Goal: Information Seeking & Learning: Learn about a topic

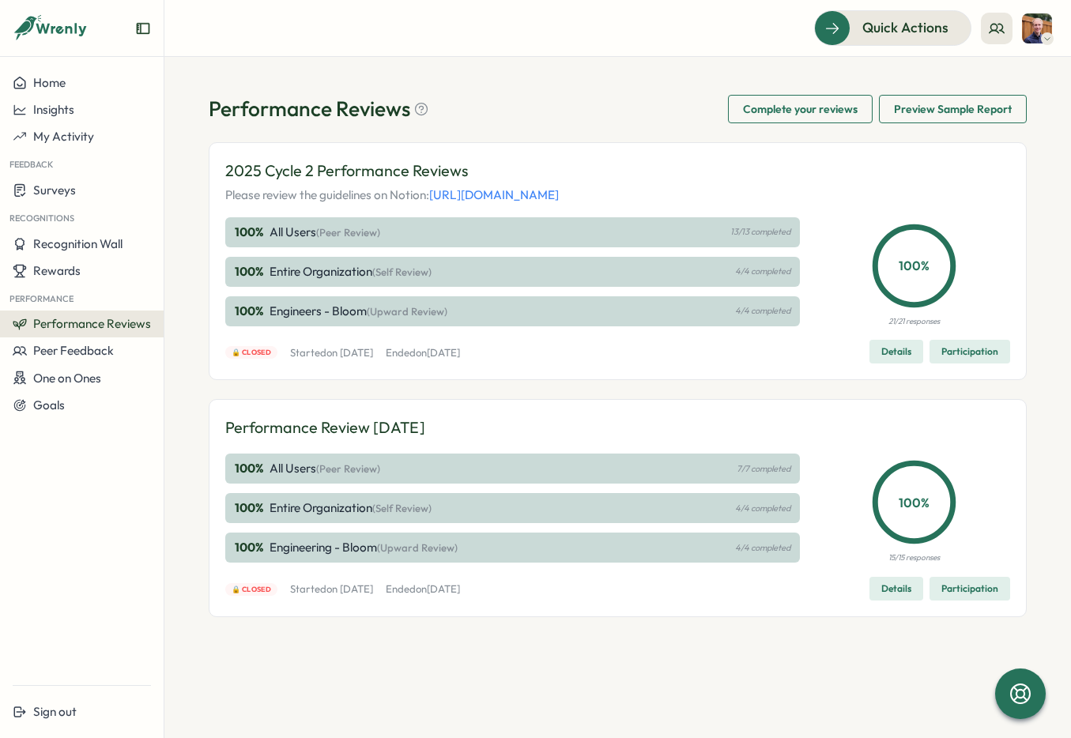
click at [986, 363] on span "Participation" at bounding box center [969, 352] width 57 height 22
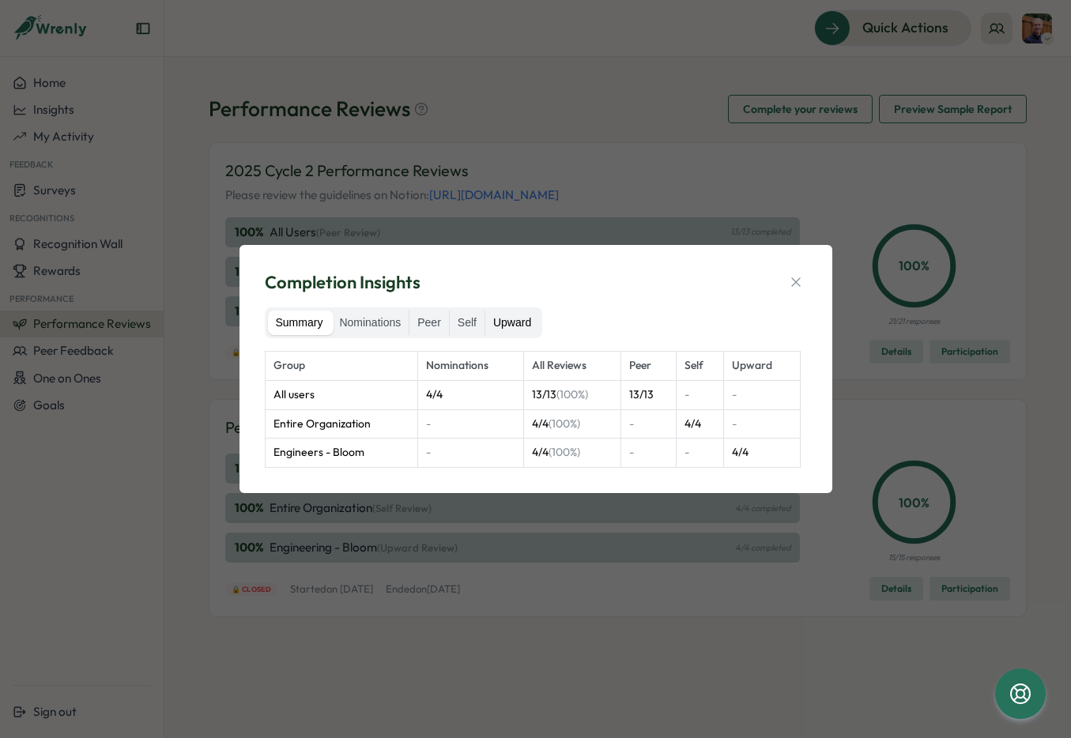
click at [520, 318] on label "Upward" at bounding box center [512, 323] width 54 height 25
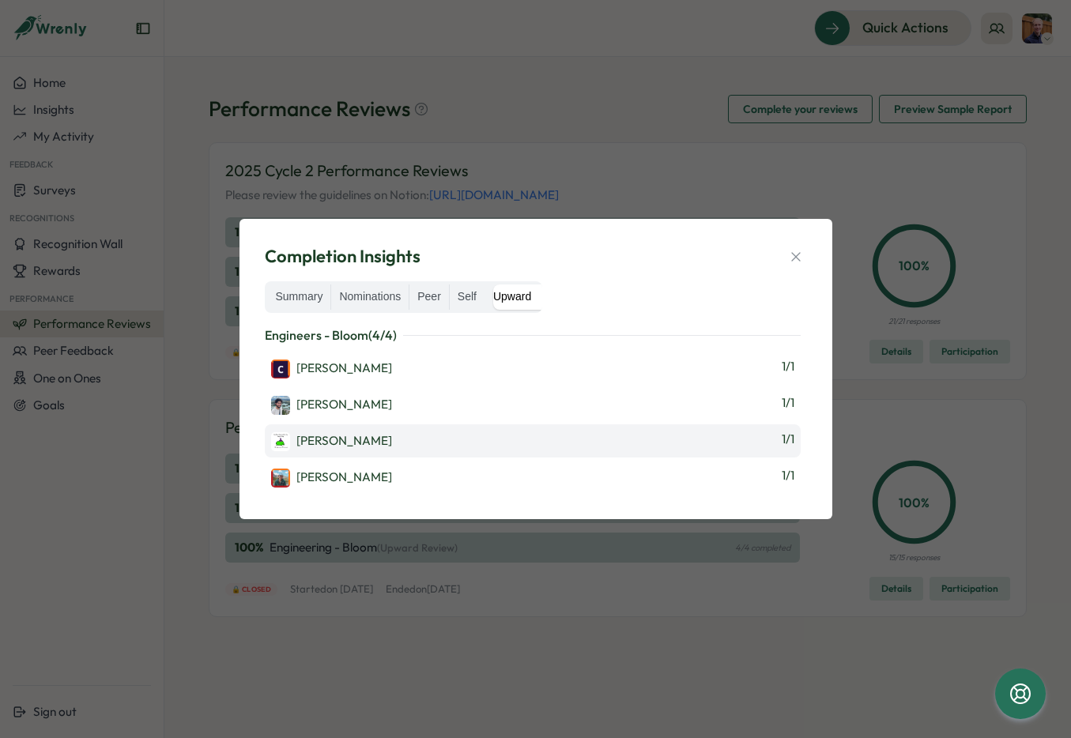
click at [339, 435] on div "[PERSON_NAME]" at bounding box center [331, 441] width 121 height 19
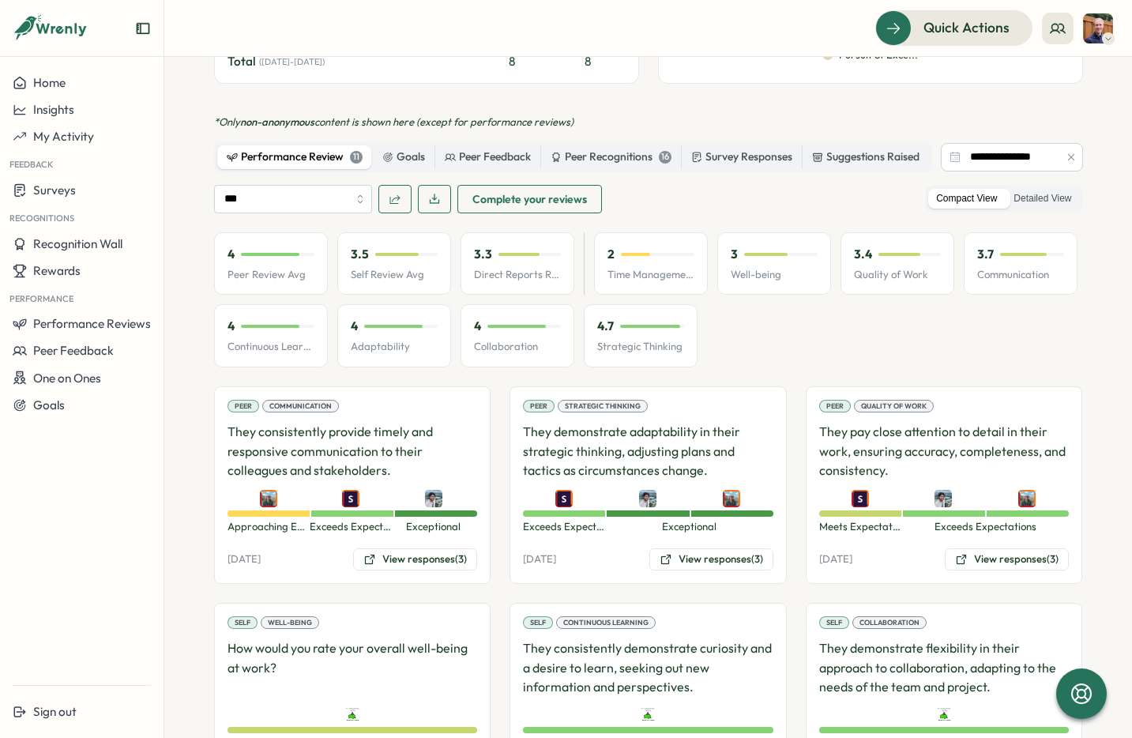
scroll to position [659, 0]
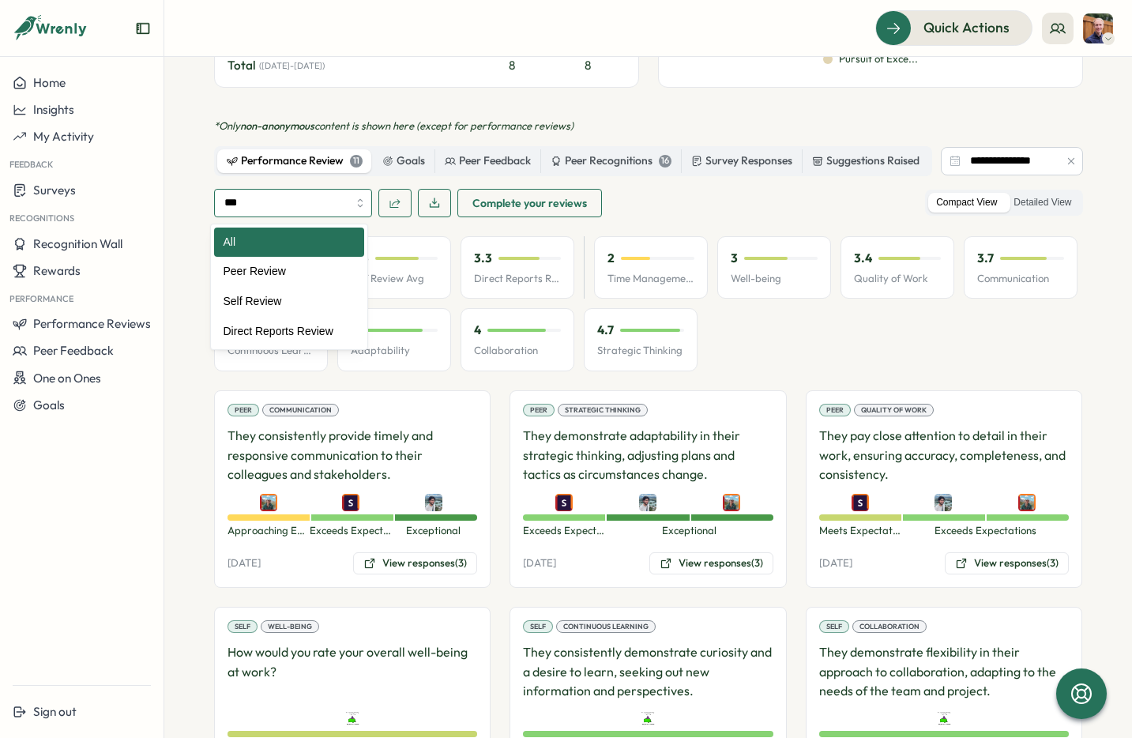
click at [341, 205] on input "***" at bounding box center [293, 203] width 158 height 28
type input "**********"
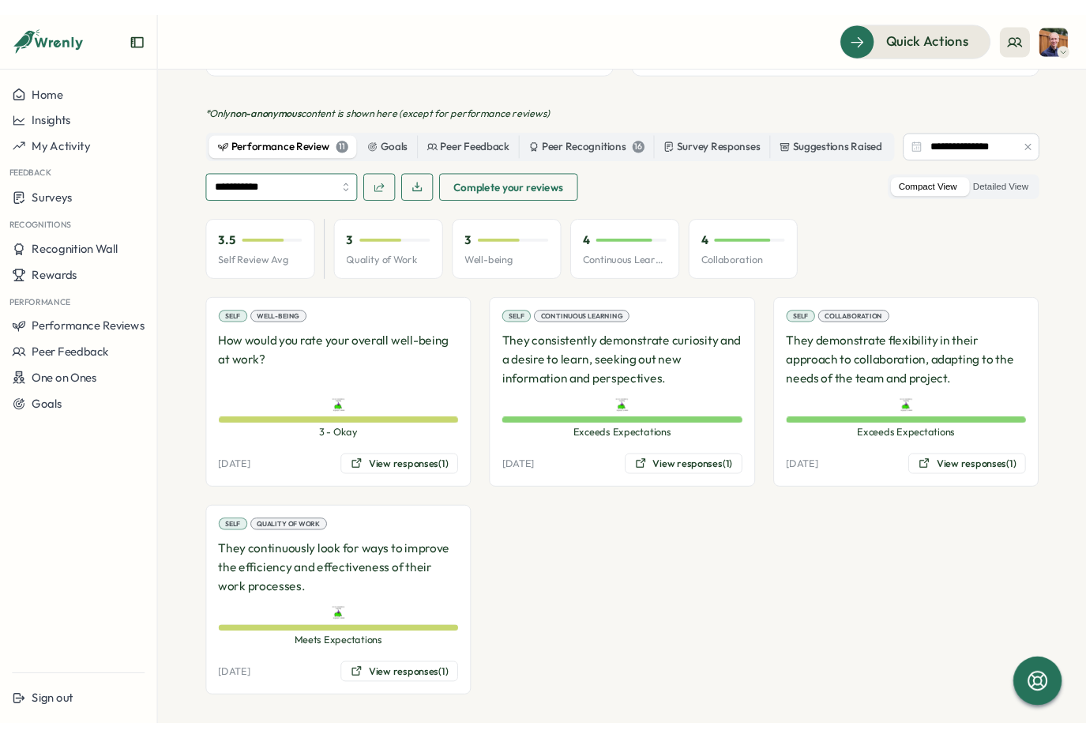
scroll to position [687, 0]
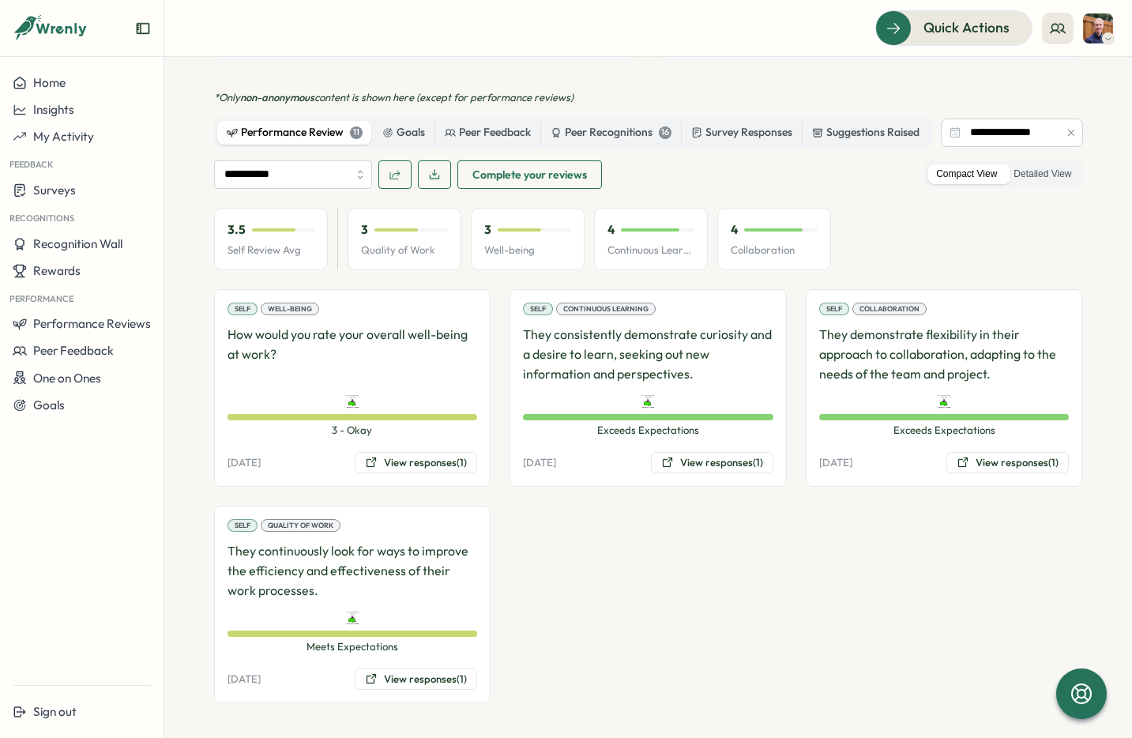
click at [556, 43] on div "Quick Actions" at bounding box center [648, 27] width 930 height 35
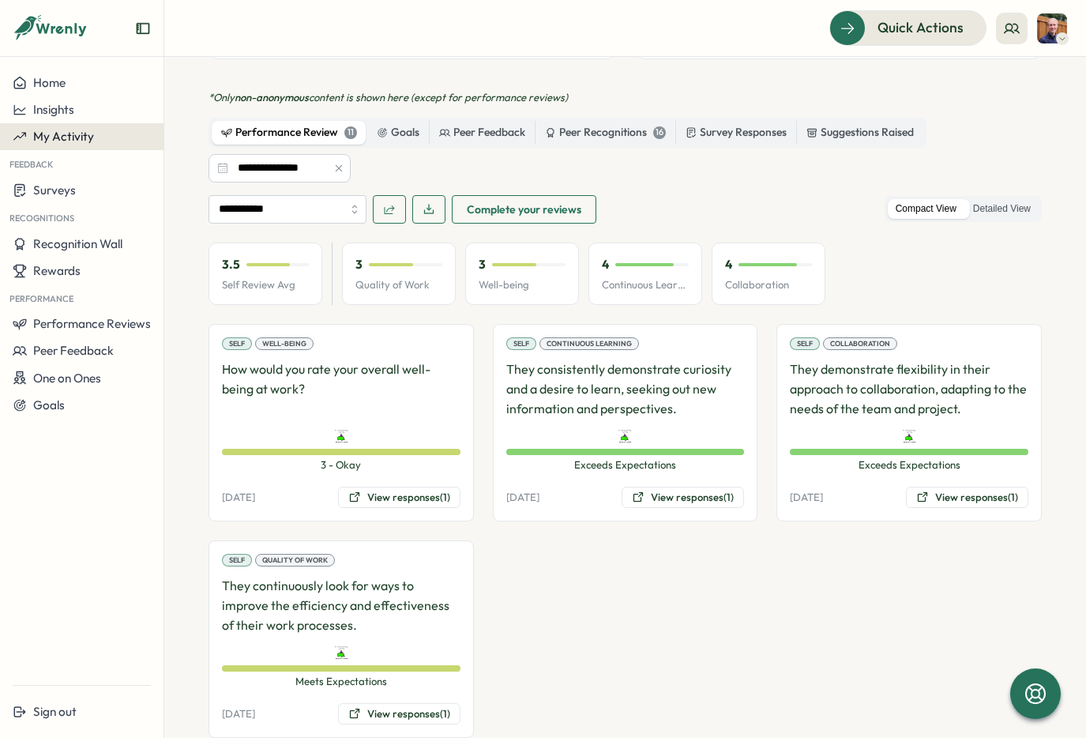
click at [73, 144] on span "My Activity" at bounding box center [63, 136] width 61 height 15
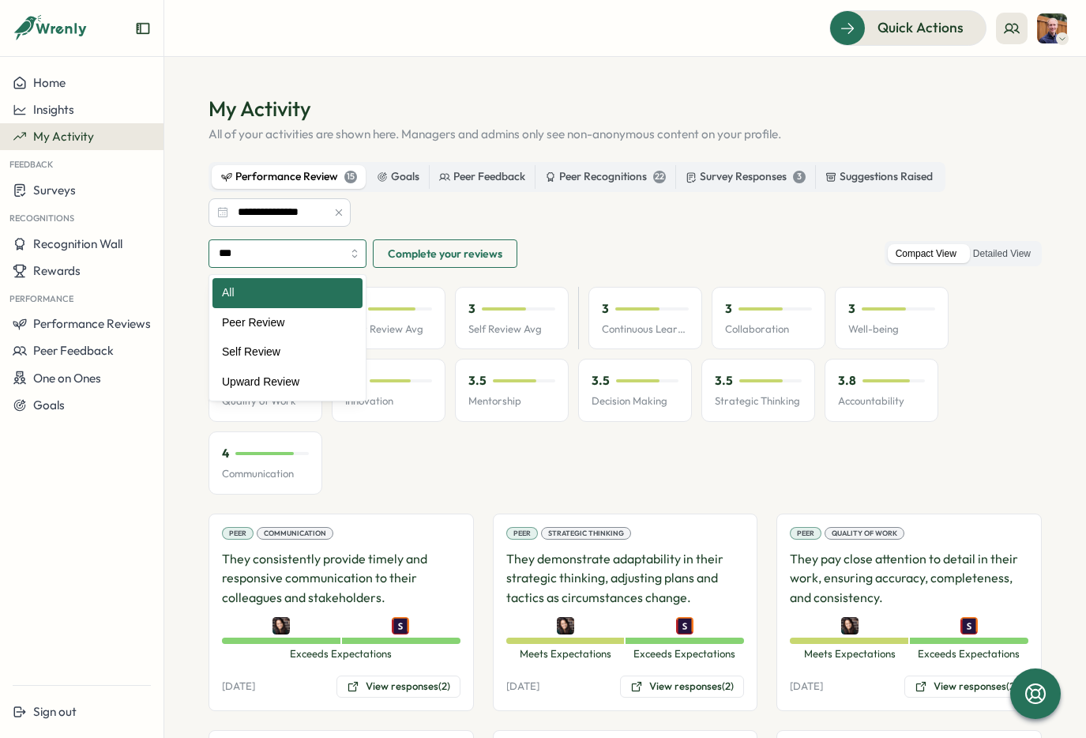
click at [294, 257] on input "***" at bounding box center [288, 253] width 158 height 28
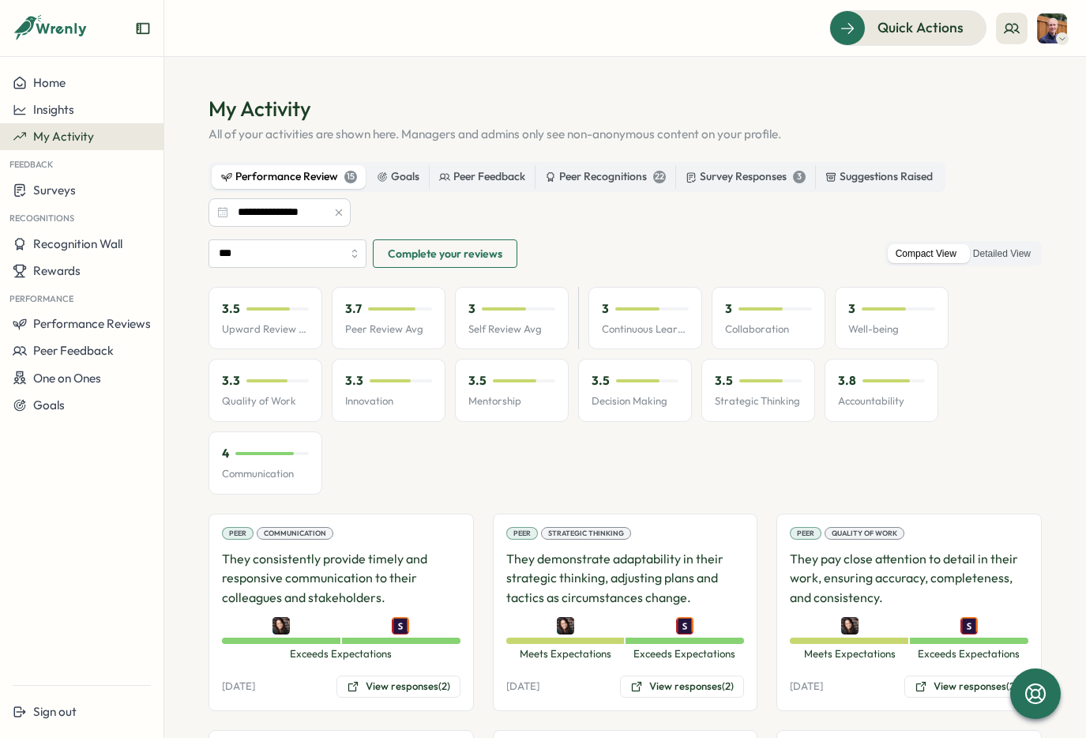
click at [367, 104] on h1 "My Activity" at bounding box center [626, 109] width 834 height 28
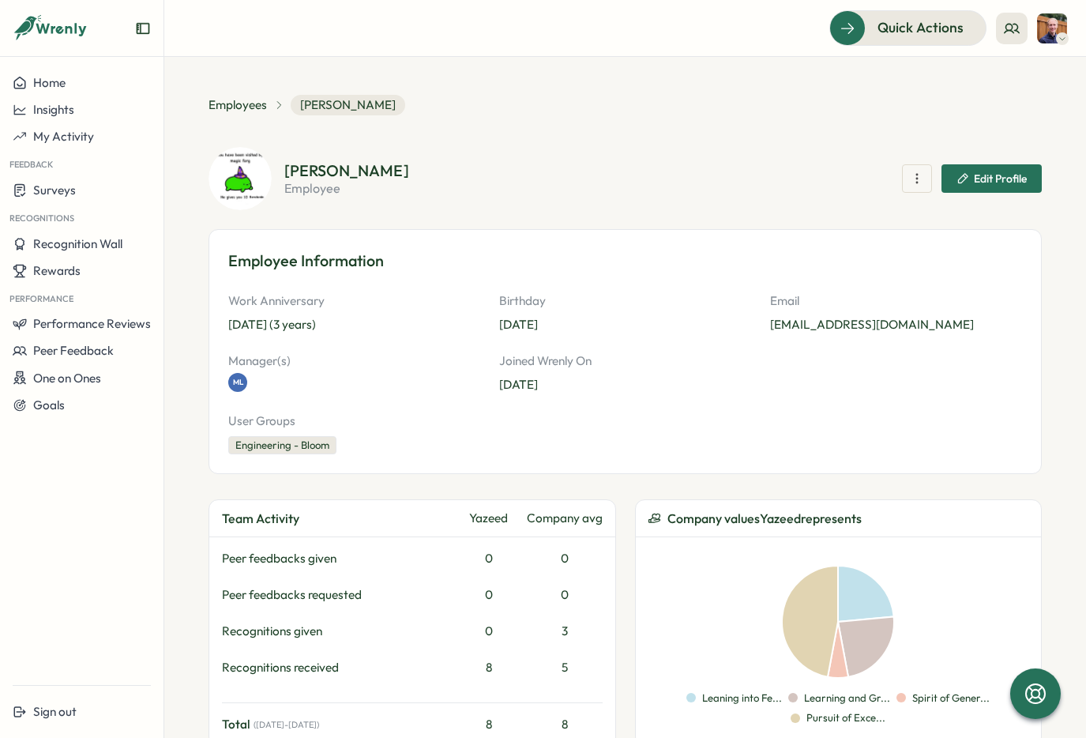
click at [227, 179] on img at bounding box center [240, 178] width 63 height 63
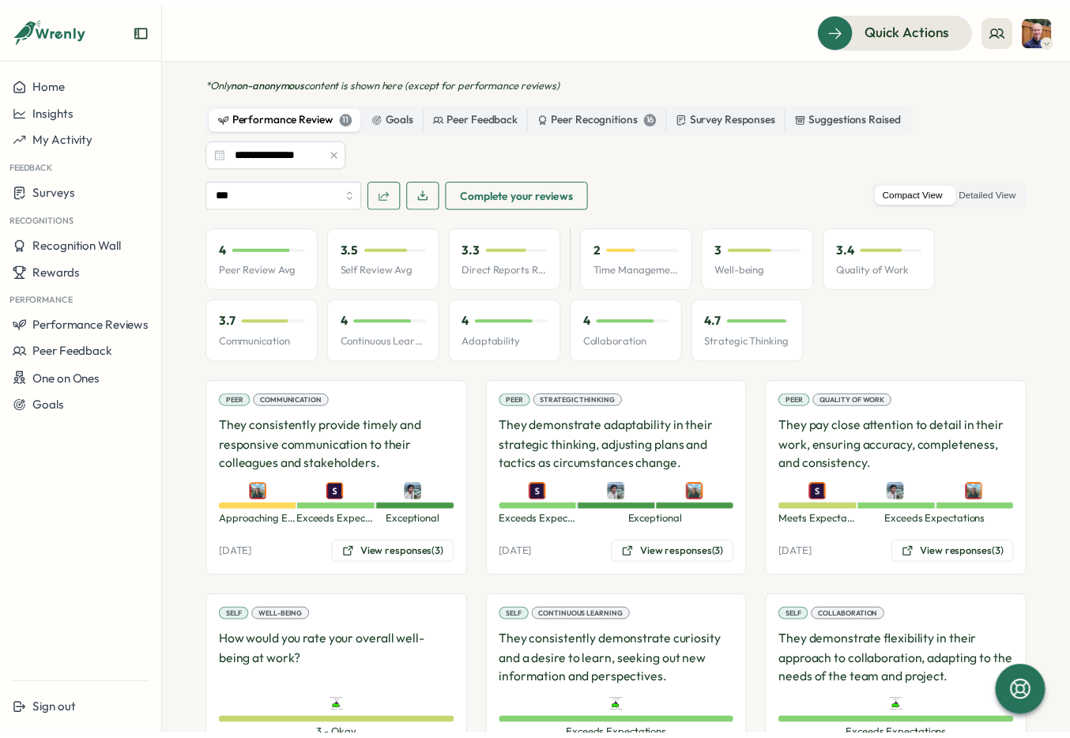
scroll to position [702, 0]
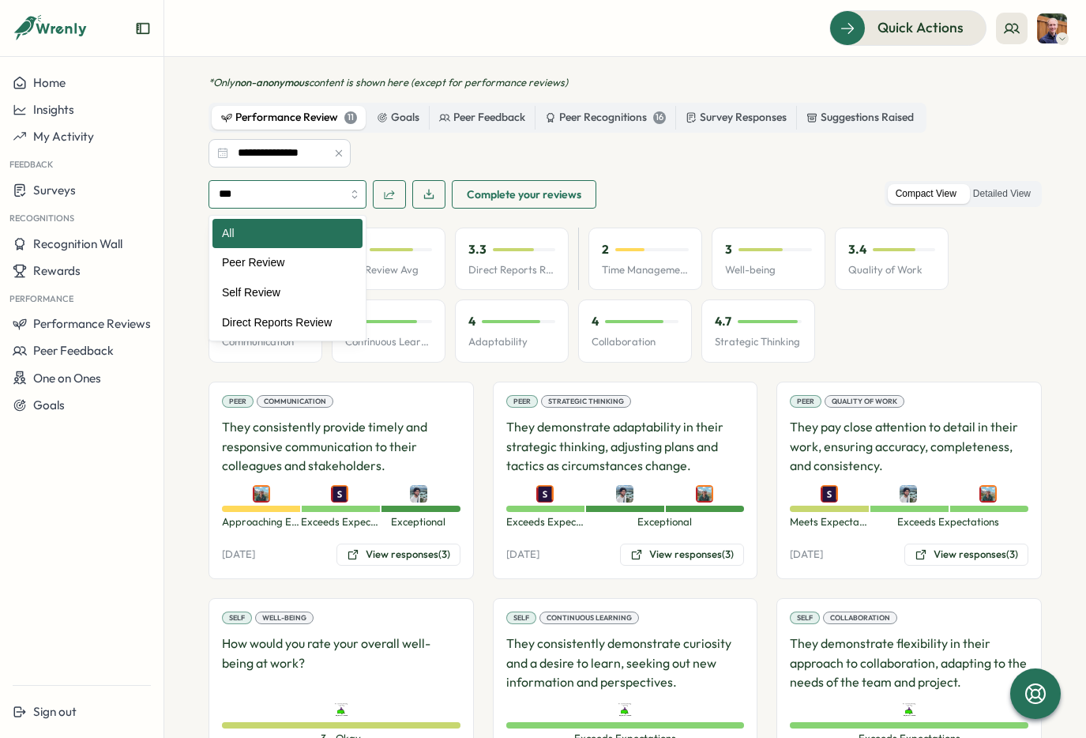
click at [325, 190] on input "***" at bounding box center [288, 194] width 158 height 28
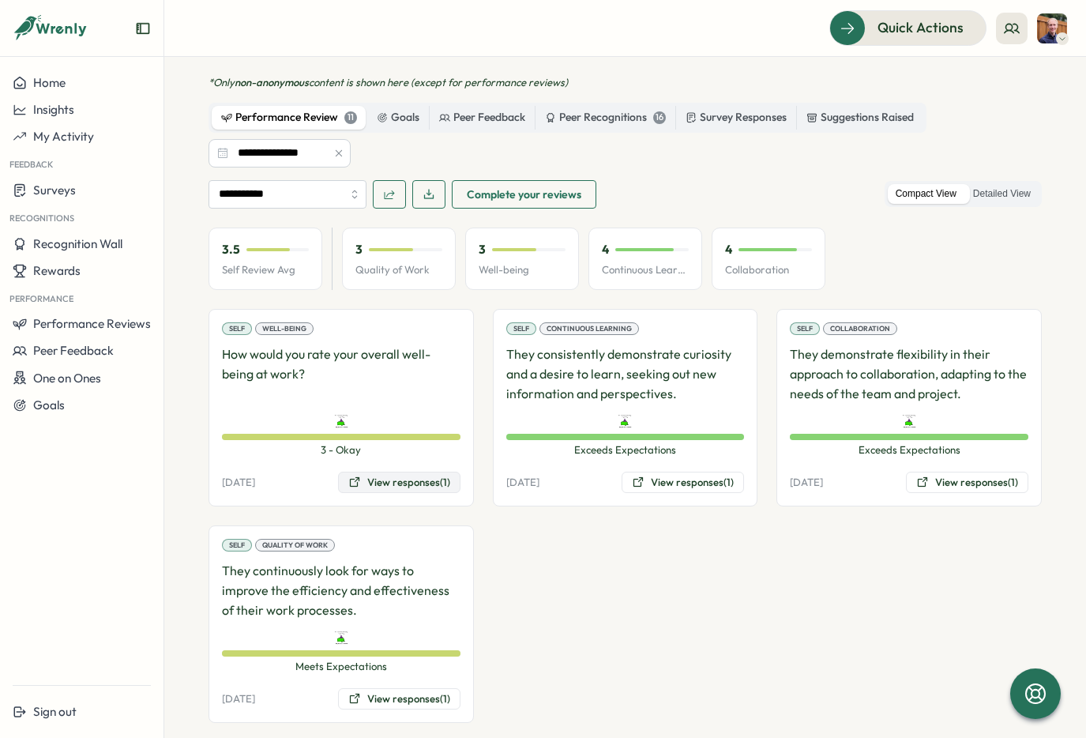
click at [384, 485] on button "View responses (1)" at bounding box center [399, 483] width 122 height 22
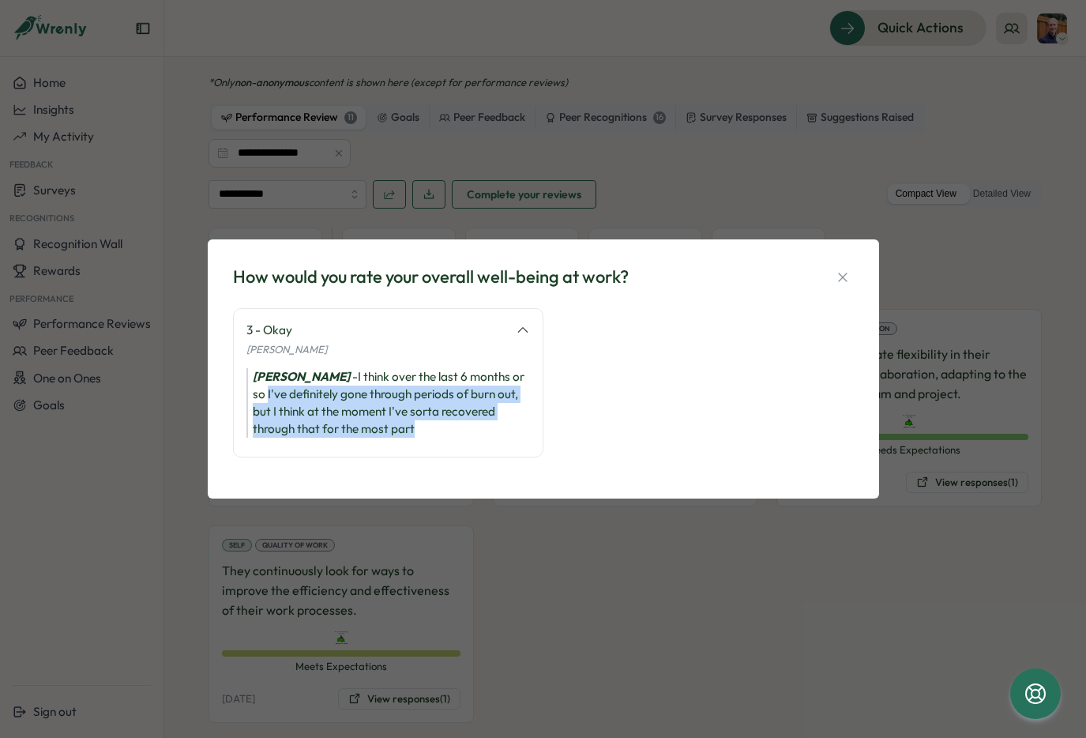
drag, startPoint x: 252, startPoint y: 398, endPoint x: 375, endPoint y: 426, distance: 125.6
click at [375, 426] on div "Yazeed Loonat - I think over the last 6 months or so I've definitely gone throu…" at bounding box center [389, 403] width 284 height 70
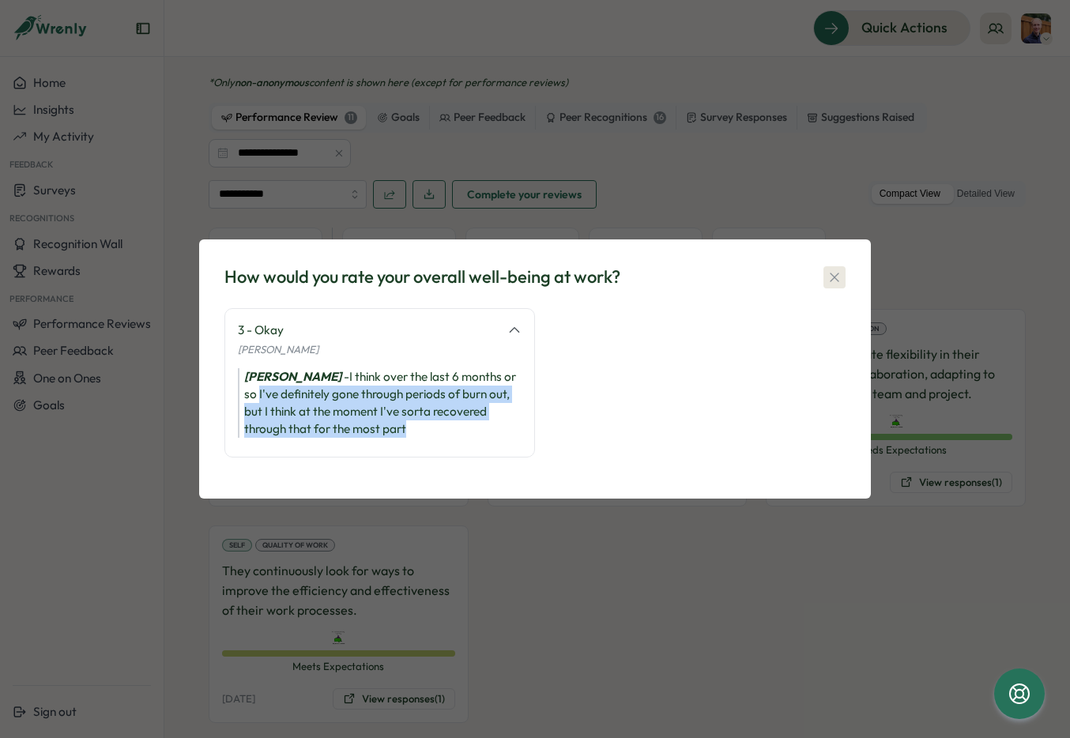
click at [833, 277] on icon "button" at bounding box center [834, 277] width 9 height 9
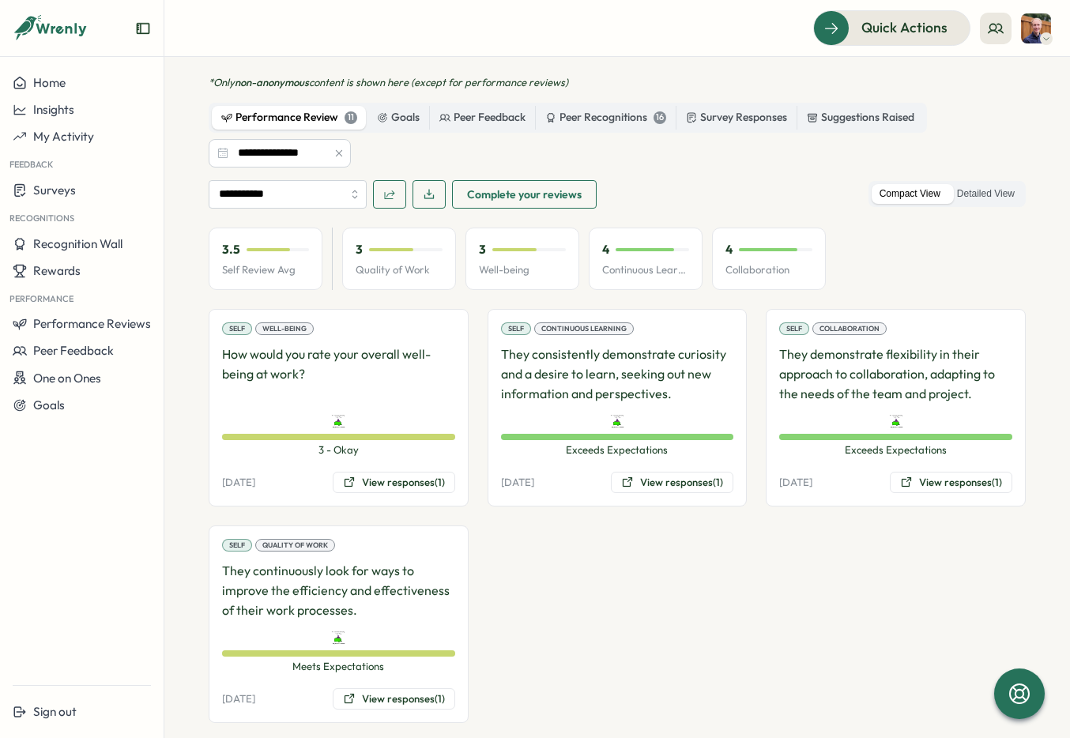
click at [677, 389] on p "They consistently demonstrate curiosity and a desire to learn, seeking out new …" at bounding box center [617, 374] width 233 height 58
click at [991, 199] on label "Detailed View" at bounding box center [985, 194] width 73 height 20
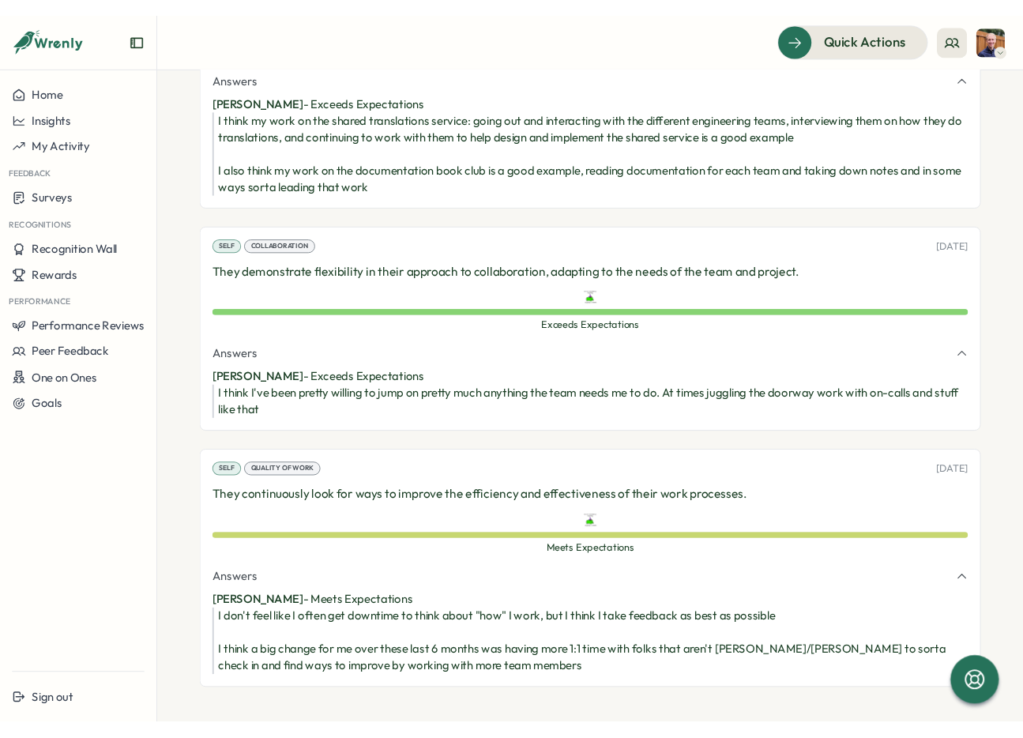
scroll to position [1310, 0]
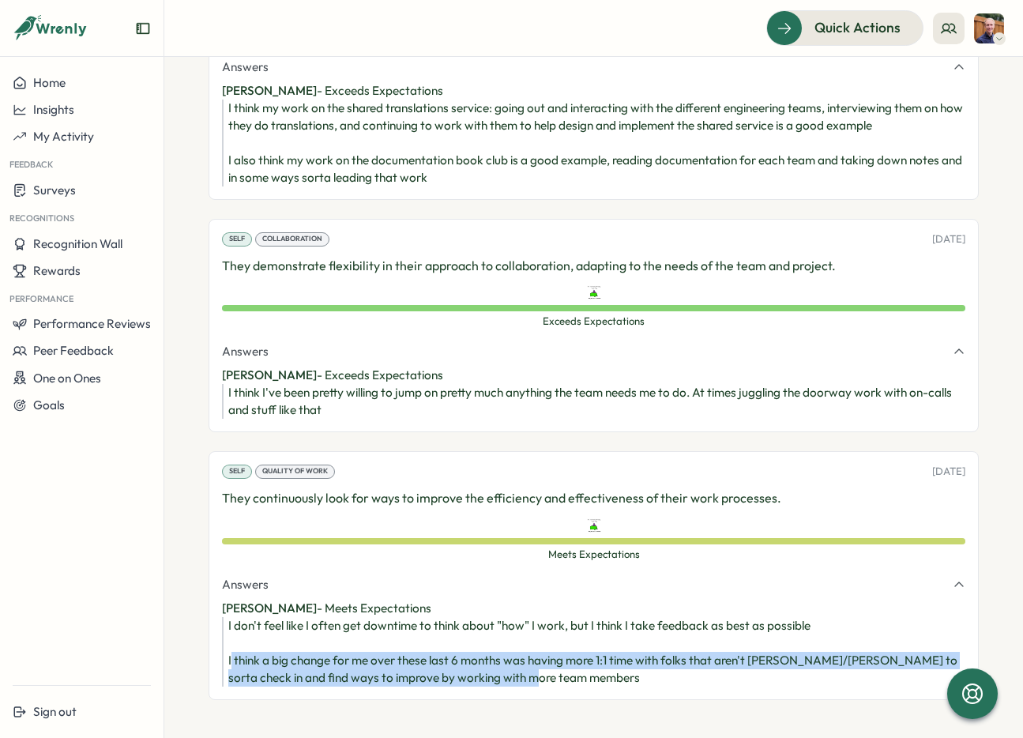
drag, startPoint x: 231, startPoint y: 664, endPoint x: 563, endPoint y: 678, distance: 333.0
click at [563, 678] on div "I don't feel like I often get downtime to think about "how" I work, but I think…" at bounding box center [596, 652] width 737 height 70
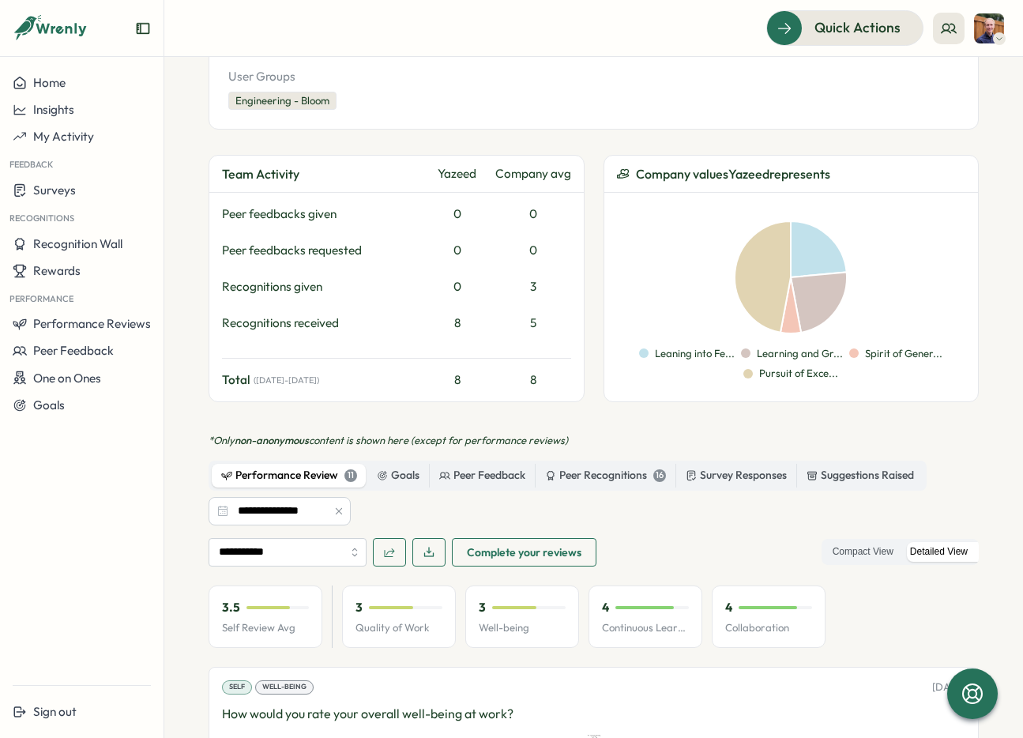
scroll to position [586, 0]
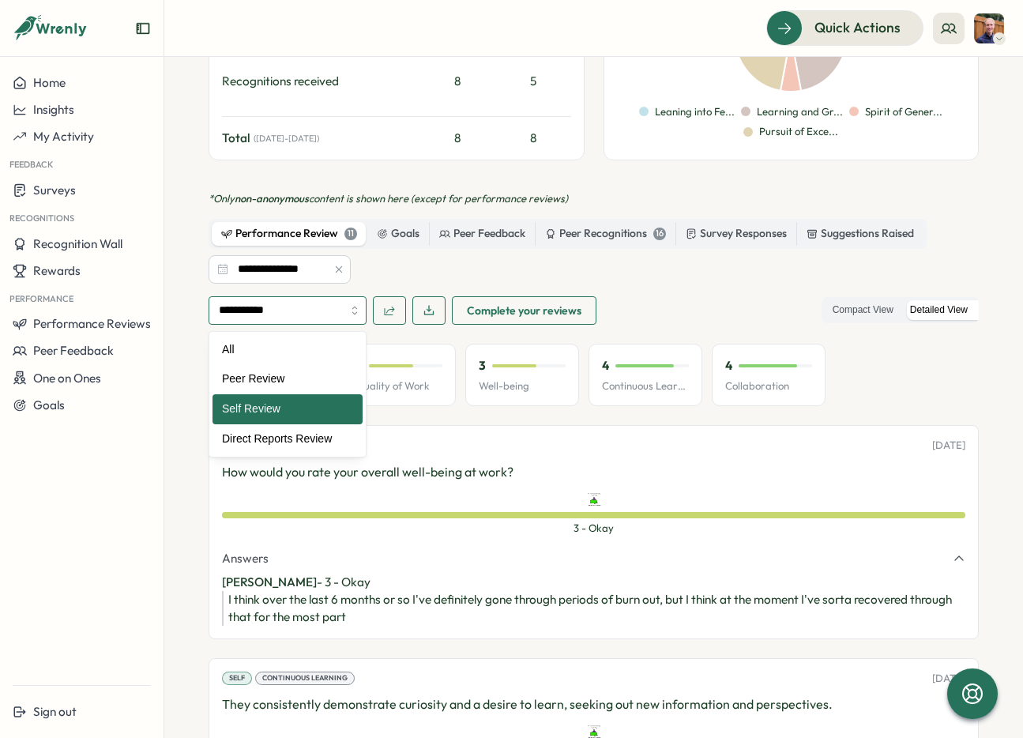
click at [311, 314] on input "**********" at bounding box center [288, 310] width 158 height 28
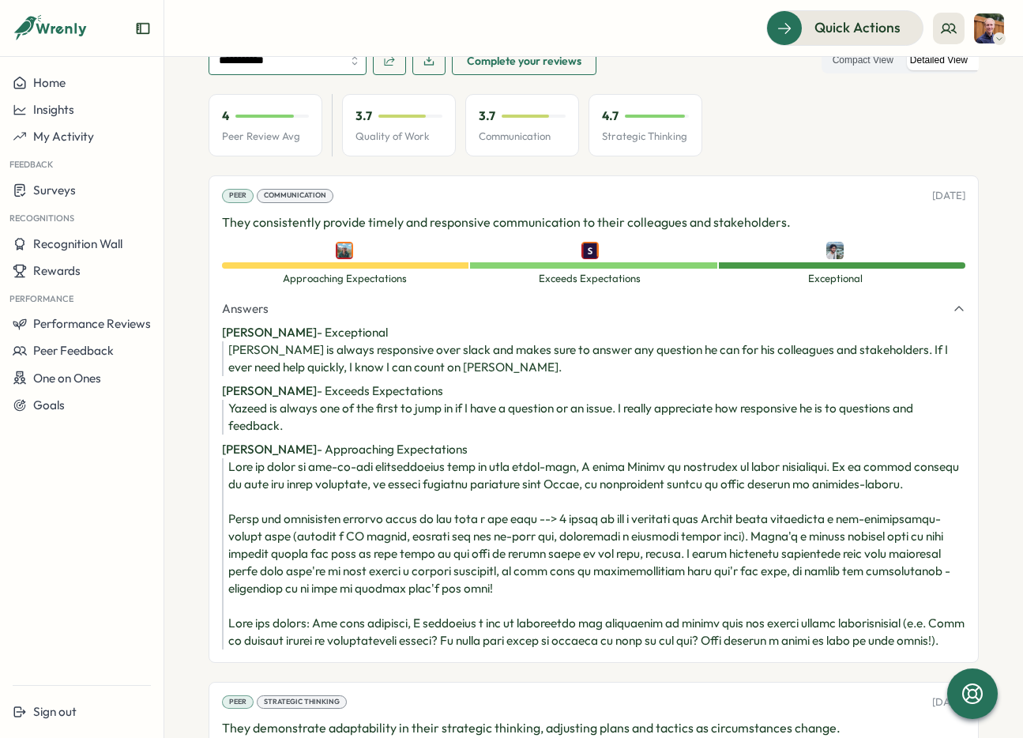
scroll to position [848, 0]
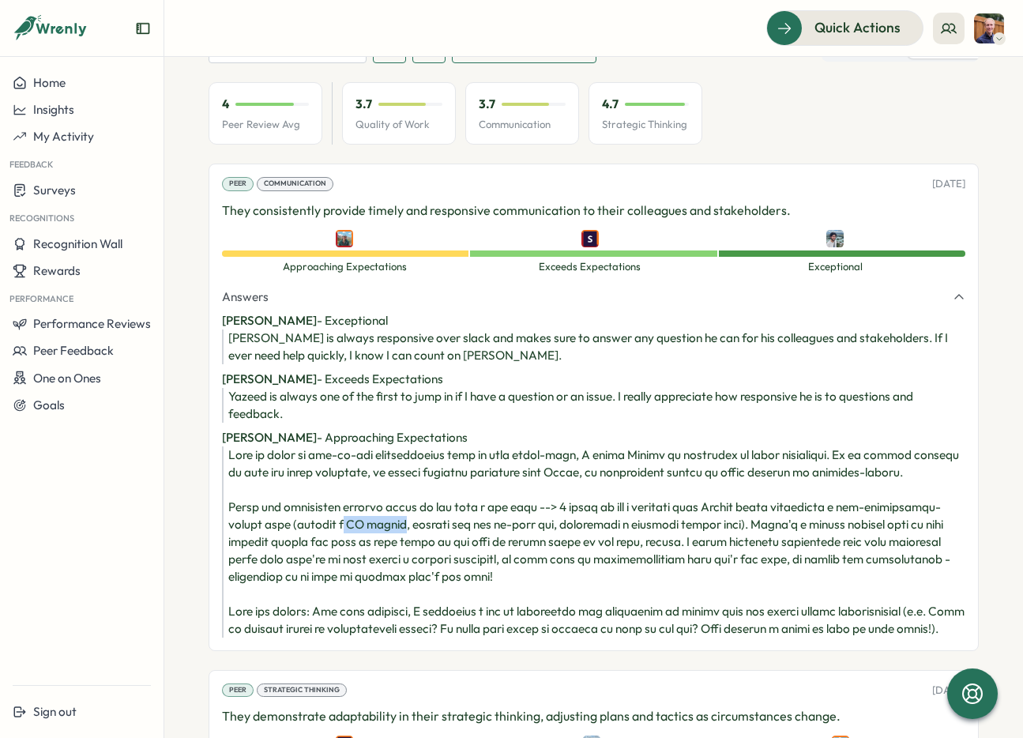
drag, startPoint x: 420, startPoint y: 522, endPoint x: 473, endPoint y: 526, distance: 52.4
click at [473, 526] on div at bounding box center [596, 541] width 737 height 191
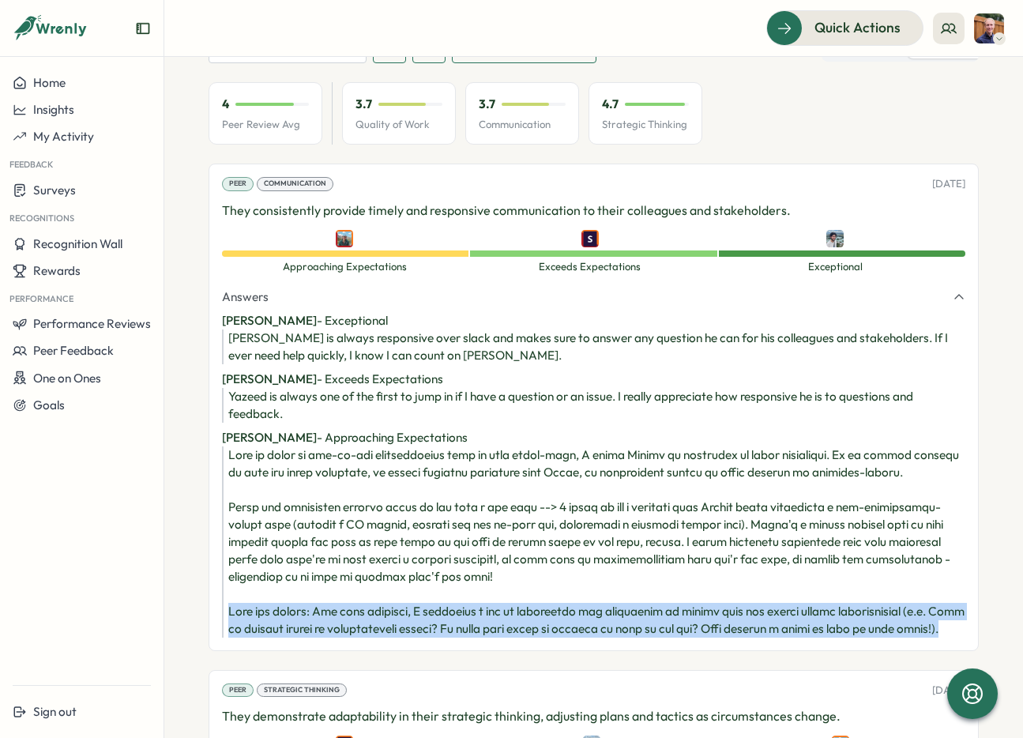
drag, startPoint x: 225, startPoint y: 611, endPoint x: 952, endPoint y: 638, distance: 727.5
click at [952, 638] on div "Peer Communication 07 Jul, 2025 They consistently provide timely and responsive…" at bounding box center [594, 407] width 770 height 487
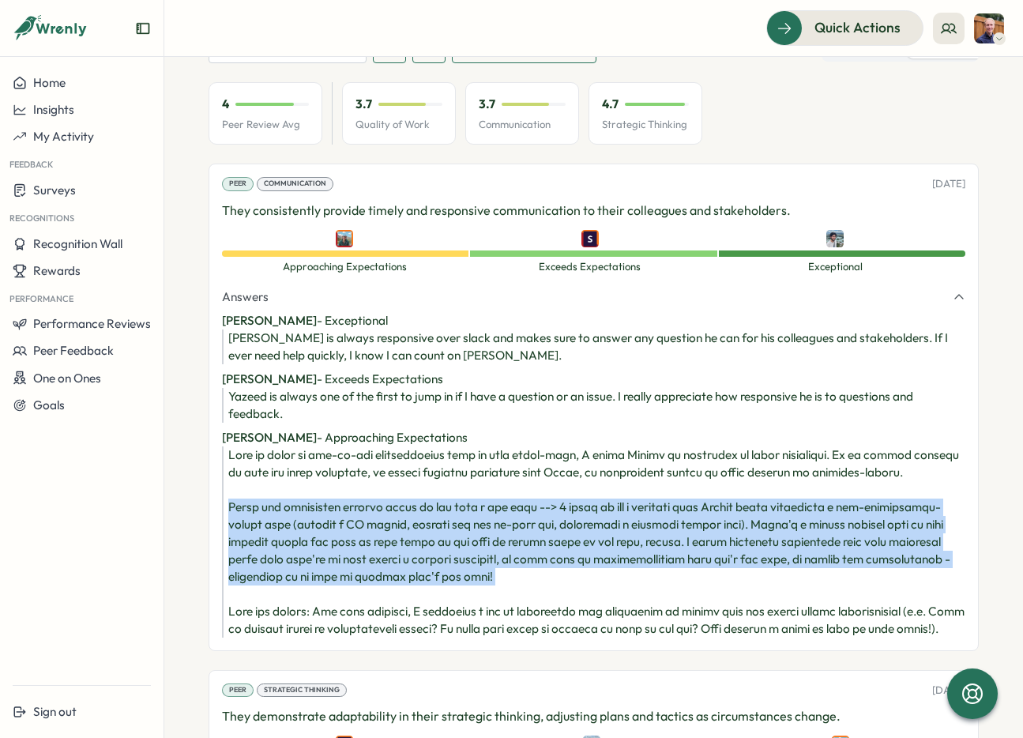
drag, startPoint x: 225, startPoint y: 507, endPoint x: 298, endPoint y: 598, distance: 117.0
click at [298, 598] on div at bounding box center [594, 541] width 744 height 191
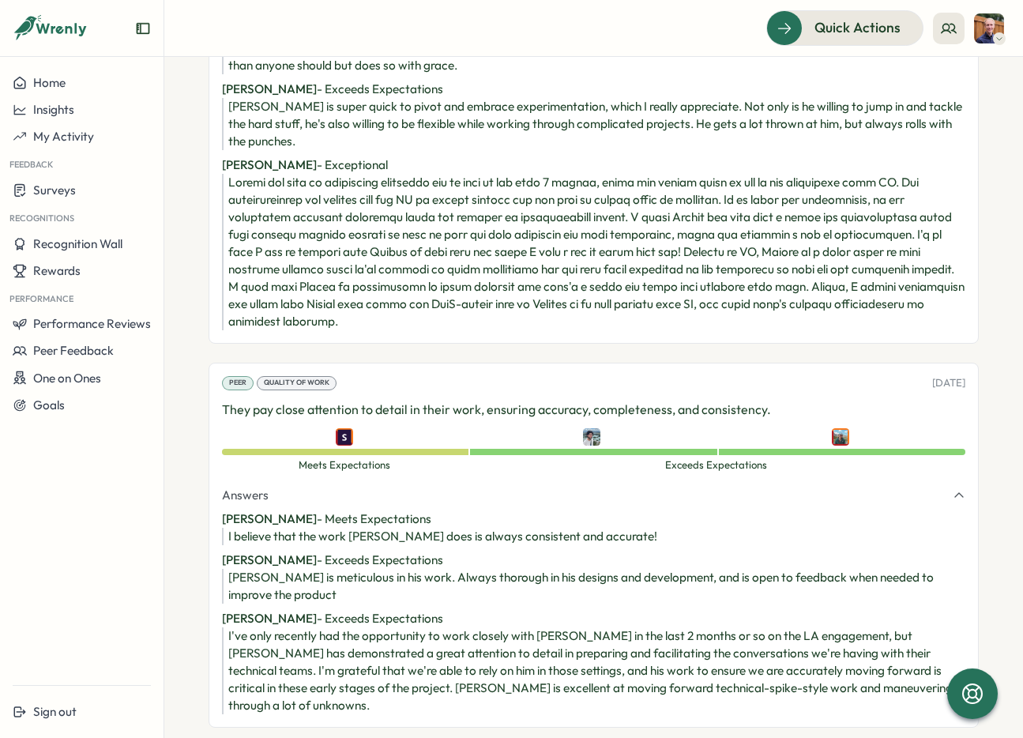
scroll to position [1654, 0]
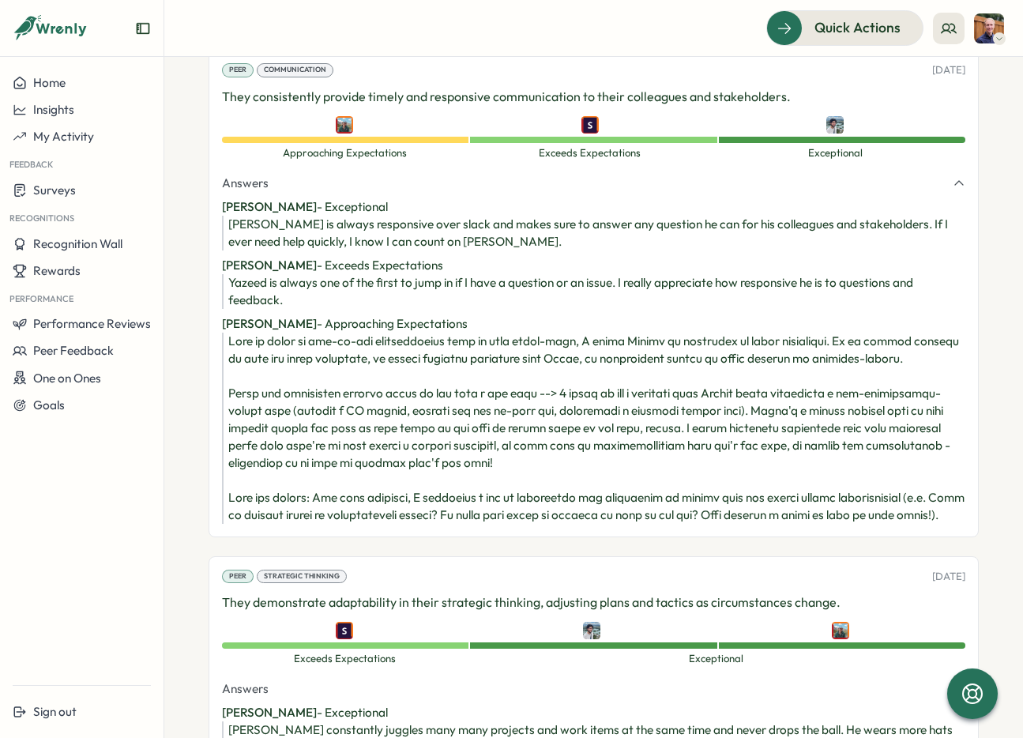
click at [704, 294] on div "Yazeed is always one of the first to jump in if I have a question or an issue. …" at bounding box center [596, 291] width 737 height 35
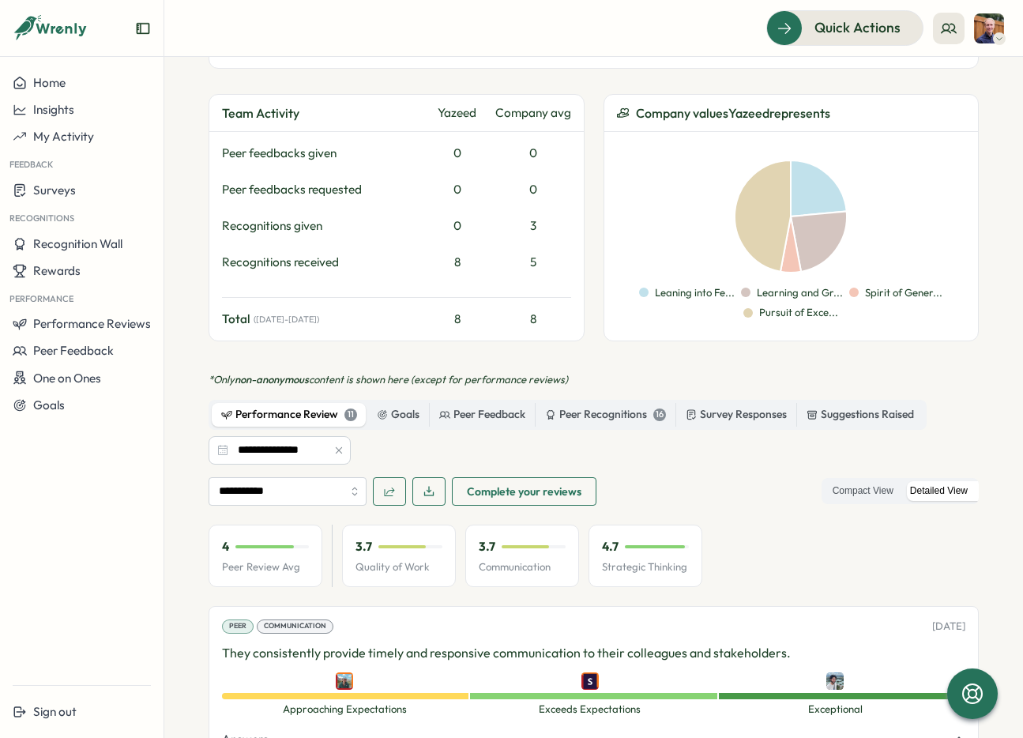
scroll to position [408, 0]
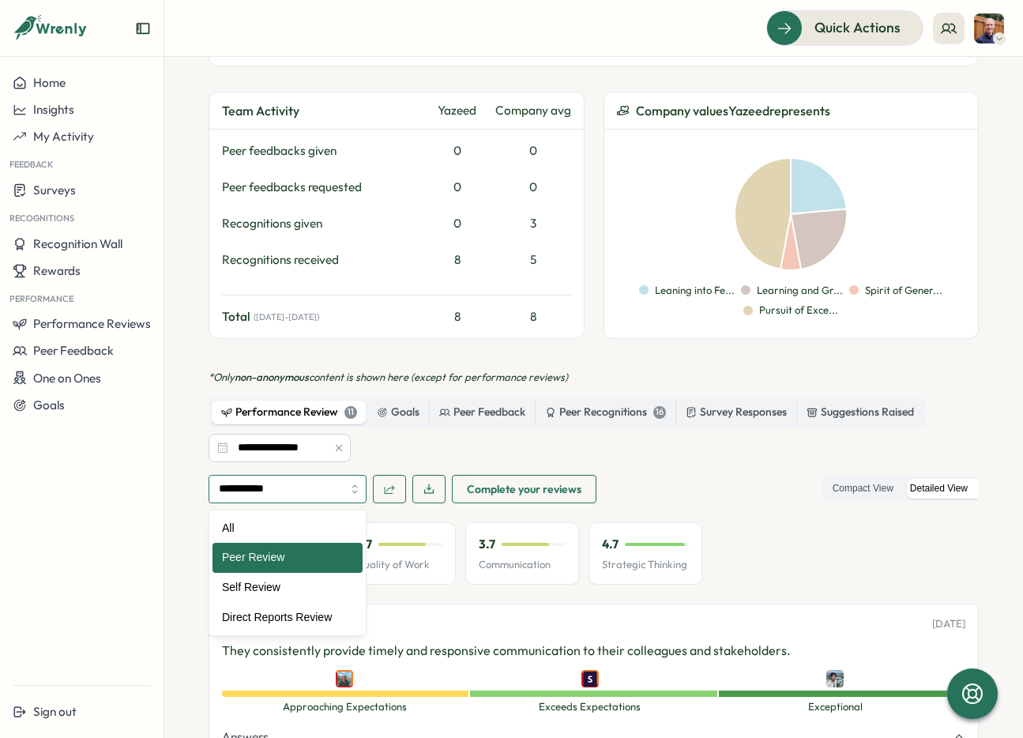
click at [337, 495] on input "**********" at bounding box center [288, 489] width 158 height 28
type input "**********"
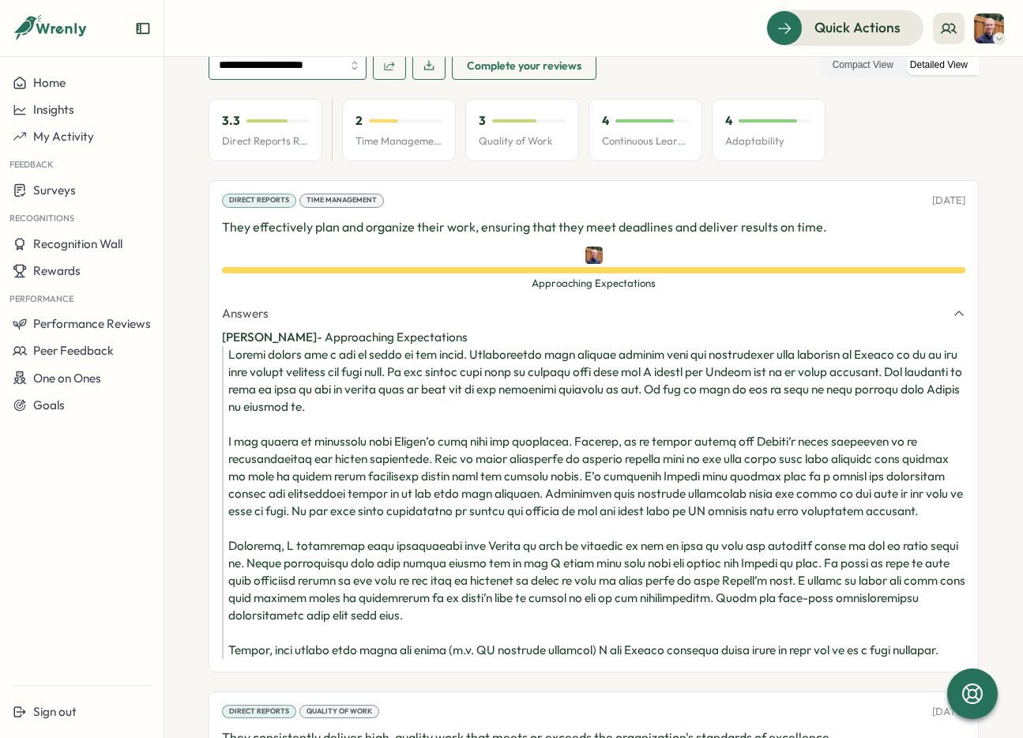
scroll to position [836, 0]
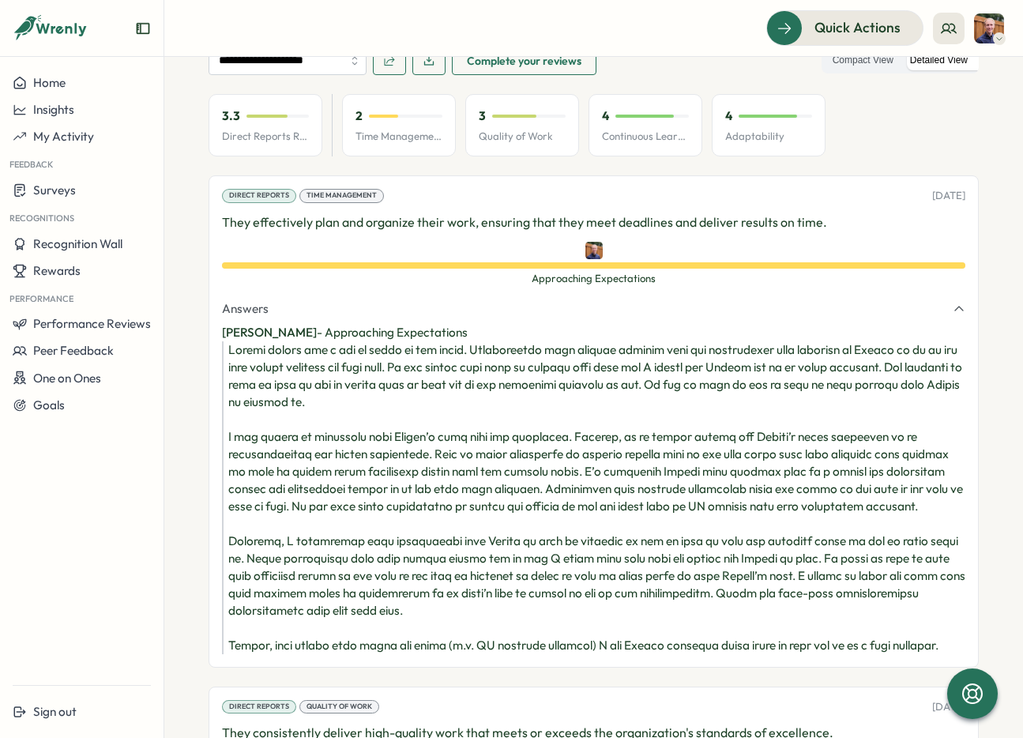
click at [647, 395] on div at bounding box center [596, 497] width 737 height 313
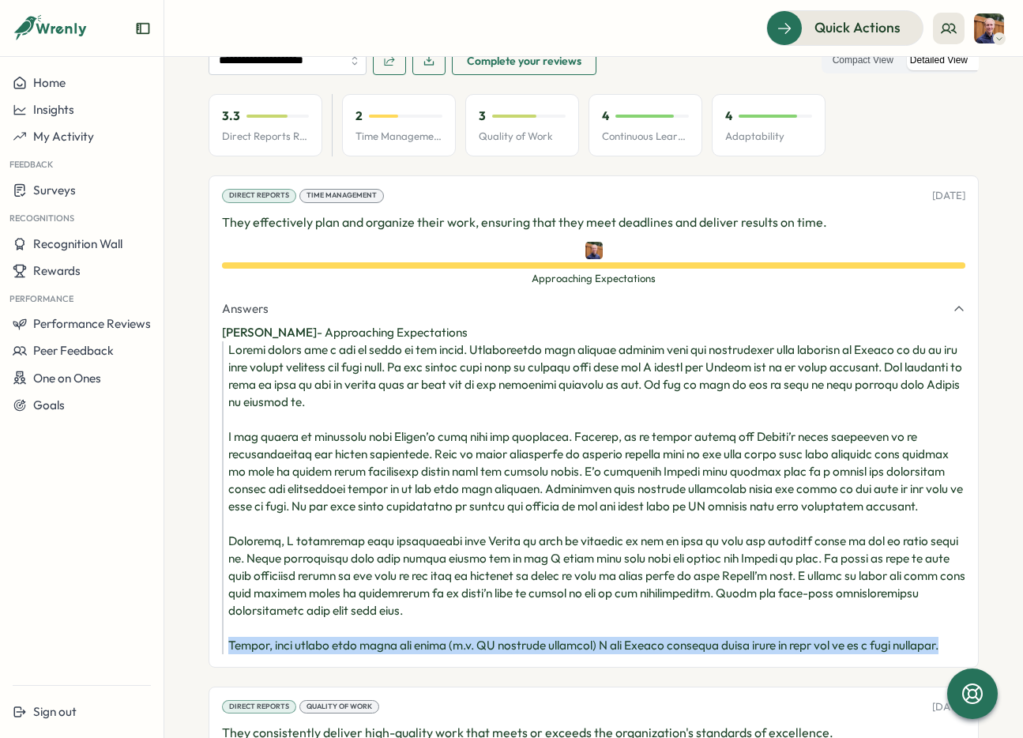
drag, startPoint x: 291, startPoint y: 666, endPoint x: 211, endPoint y: 642, distance: 83.5
click at [211, 642] on div "Direct Reports Time Management 07 Jul, 2025 They effectively plan and organize …" at bounding box center [594, 420] width 770 height 491
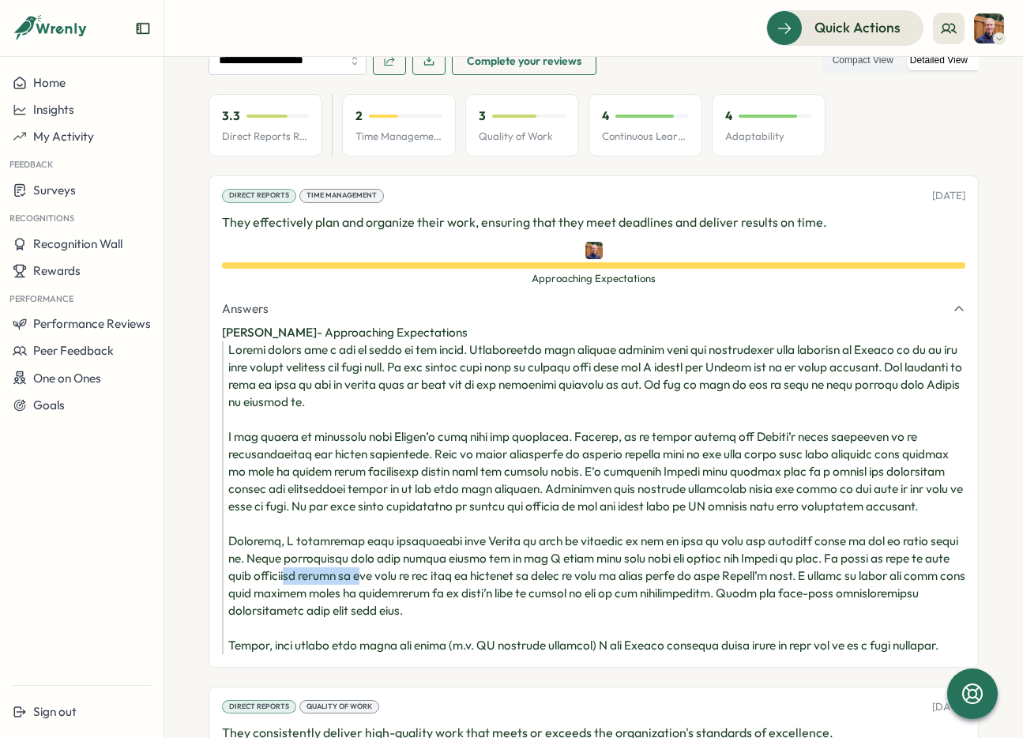
drag, startPoint x: 270, startPoint y: 573, endPoint x: 349, endPoint y: 576, distance: 79.1
click at [349, 576] on div at bounding box center [596, 497] width 737 height 313
drag, startPoint x: 231, startPoint y: 455, endPoint x: 429, endPoint y: 455, distance: 198.3
click at [429, 455] on div at bounding box center [596, 497] width 737 height 313
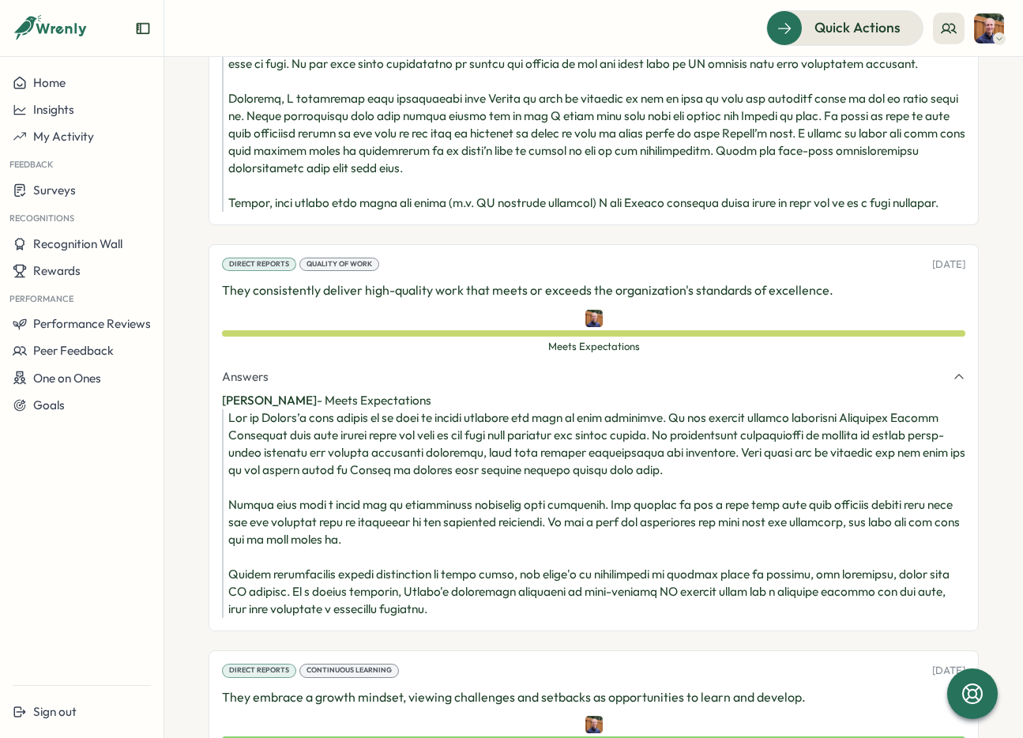
scroll to position [1286, 0]
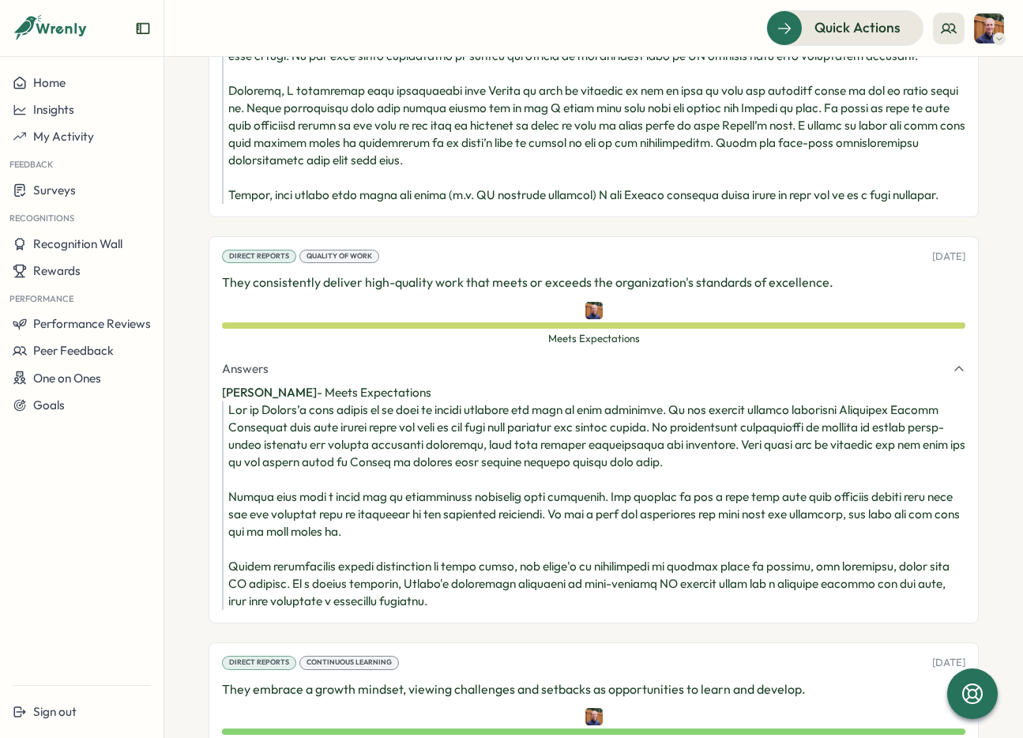
click at [575, 610] on div at bounding box center [596, 505] width 737 height 209
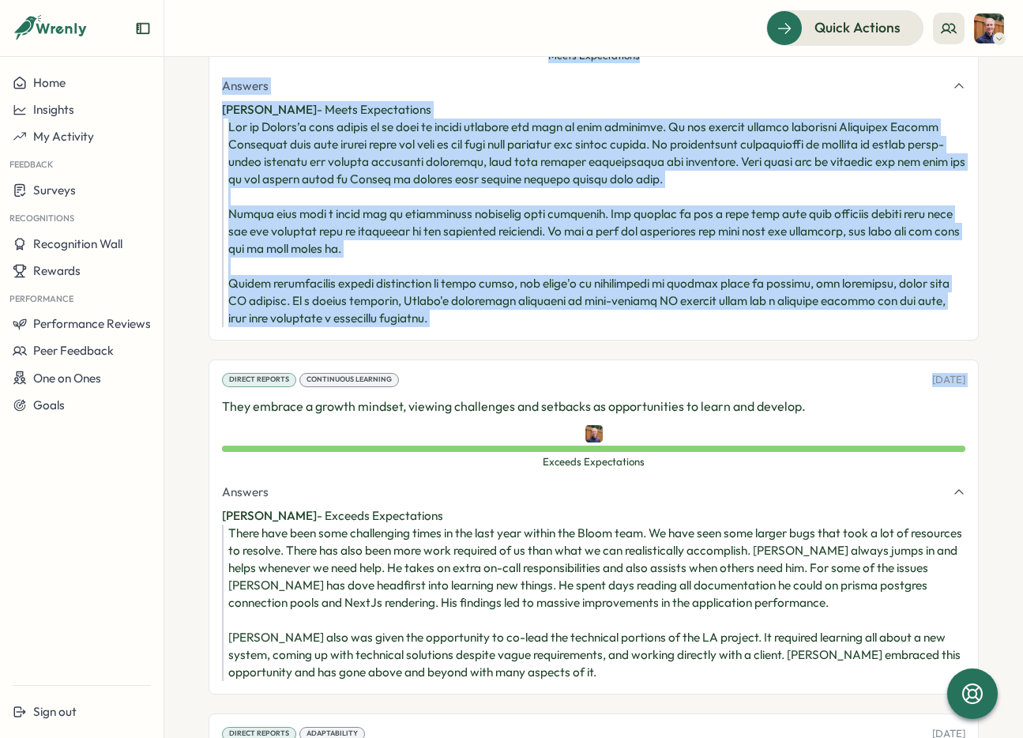
scroll to position [1553, 0]
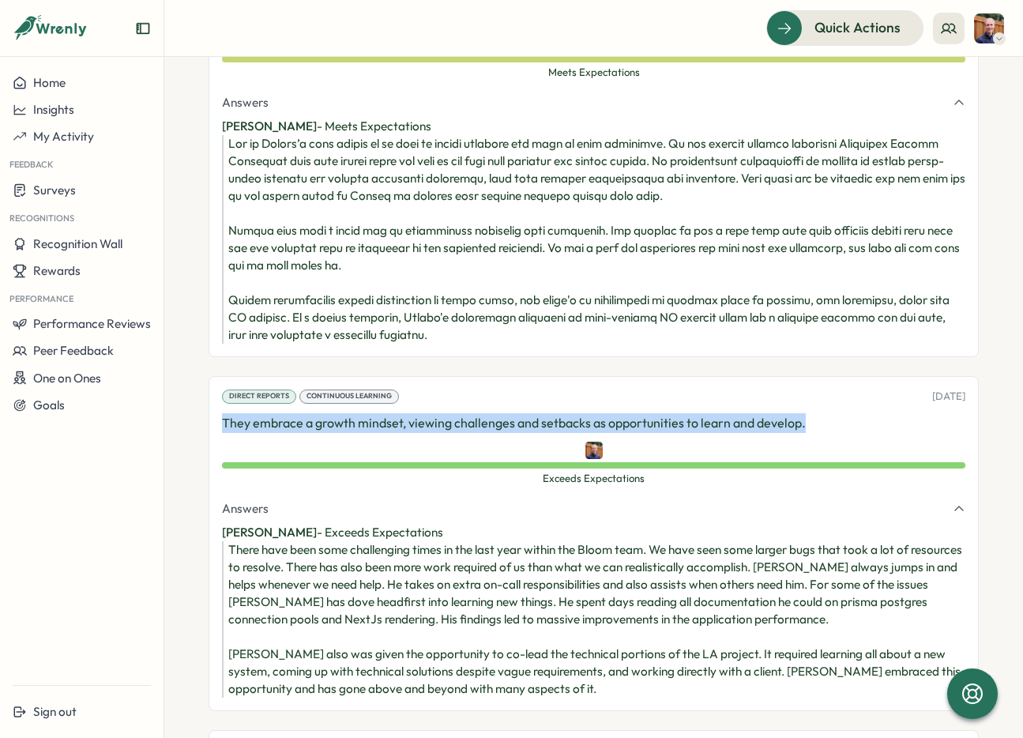
drag, startPoint x: 216, startPoint y: 92, endPoint x: 804, endPoint y: 445, distance: 686.5
click at [804, 445] on div "Direct Reports Continuous Learning 07 Jul, 2025 They embrace a growth mindset, …" at bounding box center [594, 543] width 770 height 335
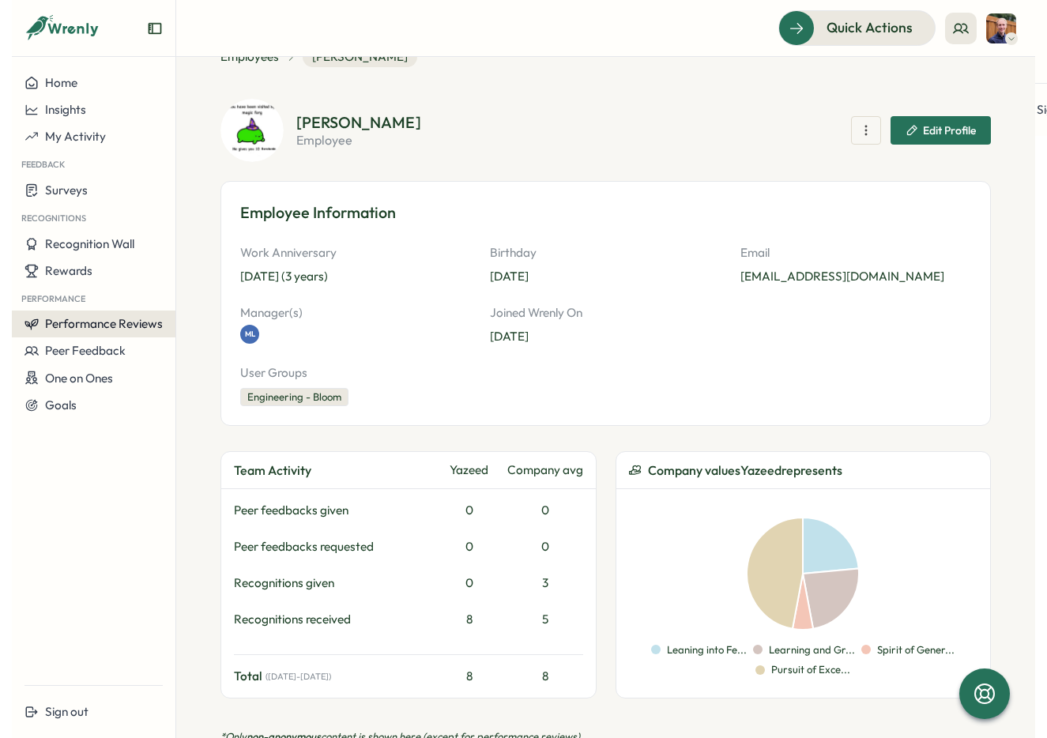
scroll to position [46, 0]
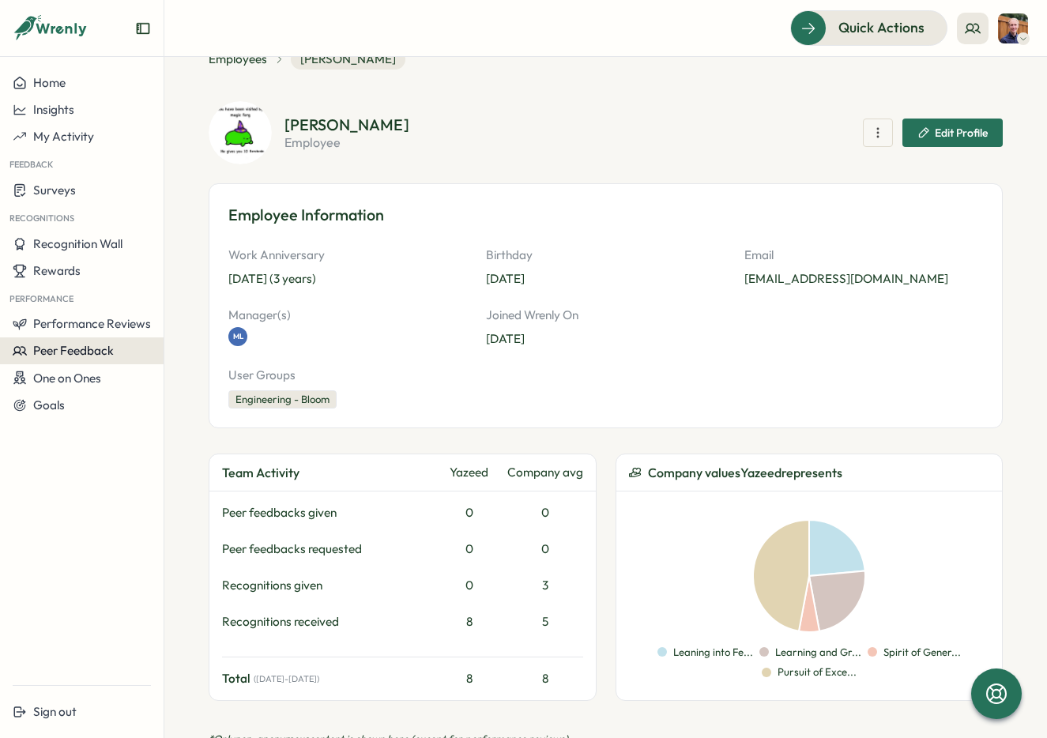
click at [47, 358] on button "Peer Feedback" at bounding box center [82, 350] width 164 height 27
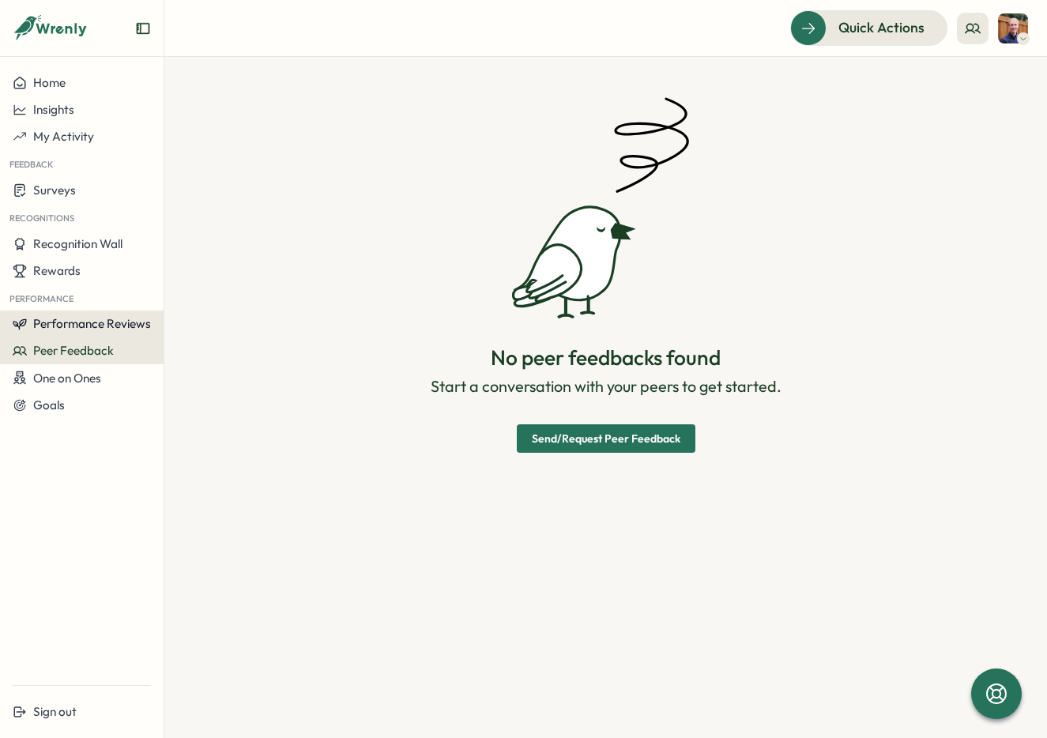
click at [82, 333] on button "Performance Reviews" at bounding box center [82, 324] width 164 height 27
click at [72, 320] on span "Performance Reviews" at bounding box center [92, 323] width 118 height 15
click at [98, 384] on span "One on Ones" at bounding box center [67, 378] width 68 height 15
click at [92, 359] on button "Peer Feedback" at bounding box center [82, 350] width 164 height 27
click at [69, 326] on span "Performance Reviews" at bounding box center [92, 323] width 118 height 15
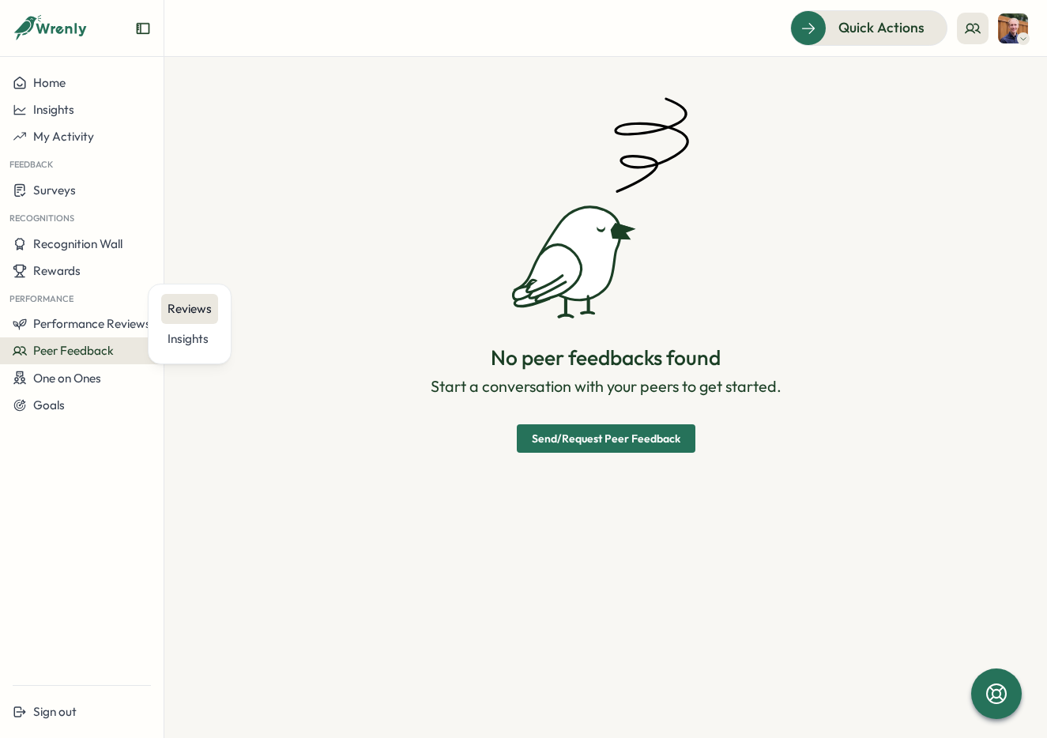
click at [161, 315] on div "Reviews" at bounding box center [189, 309] width 57 height 30
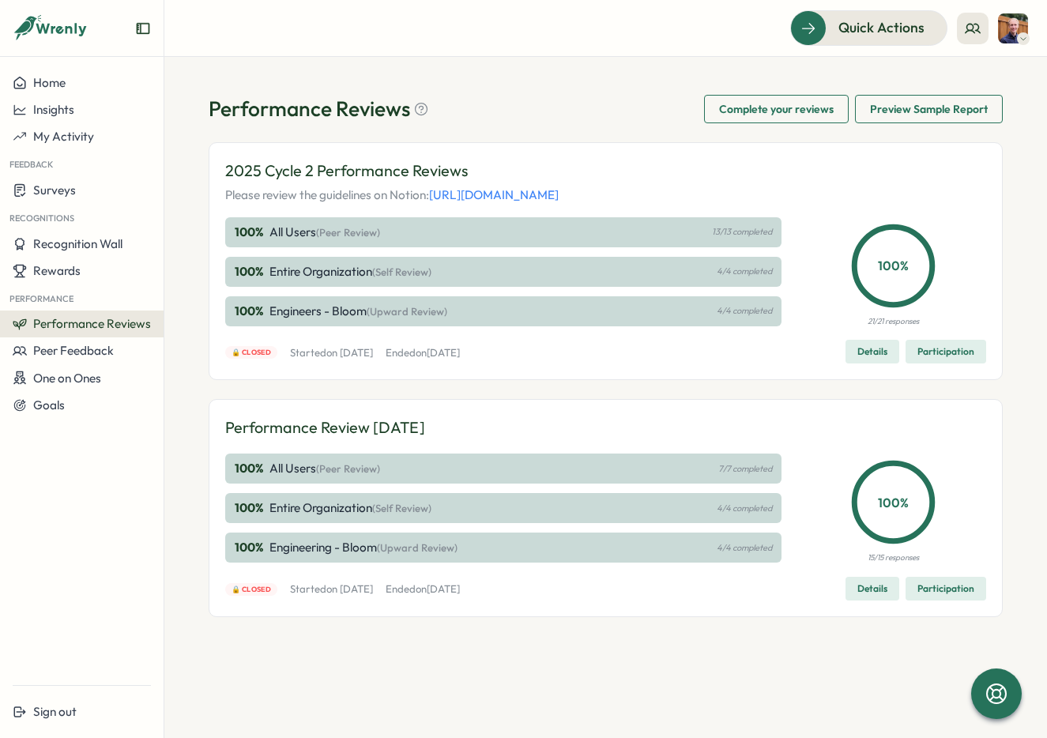
click at [923, 363] on span "Participation" at bounding box center [945, 352] width 57 height 22
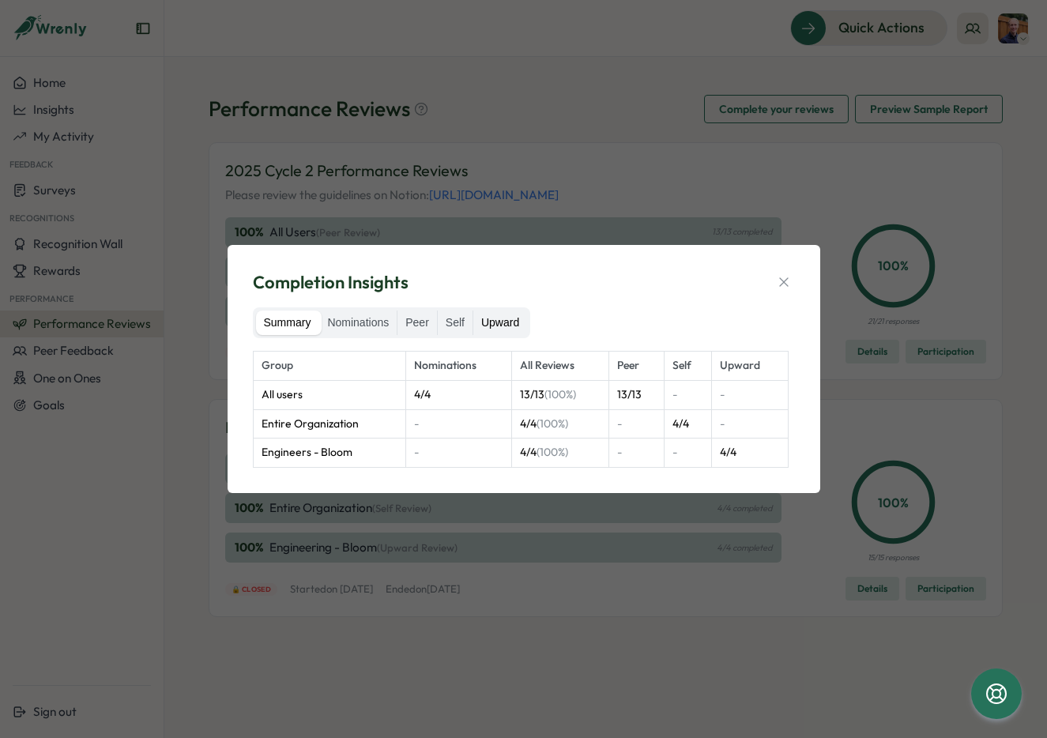
click at [507, 326] on label "Upward" at bounding box center [500, 323] width 54 height 25
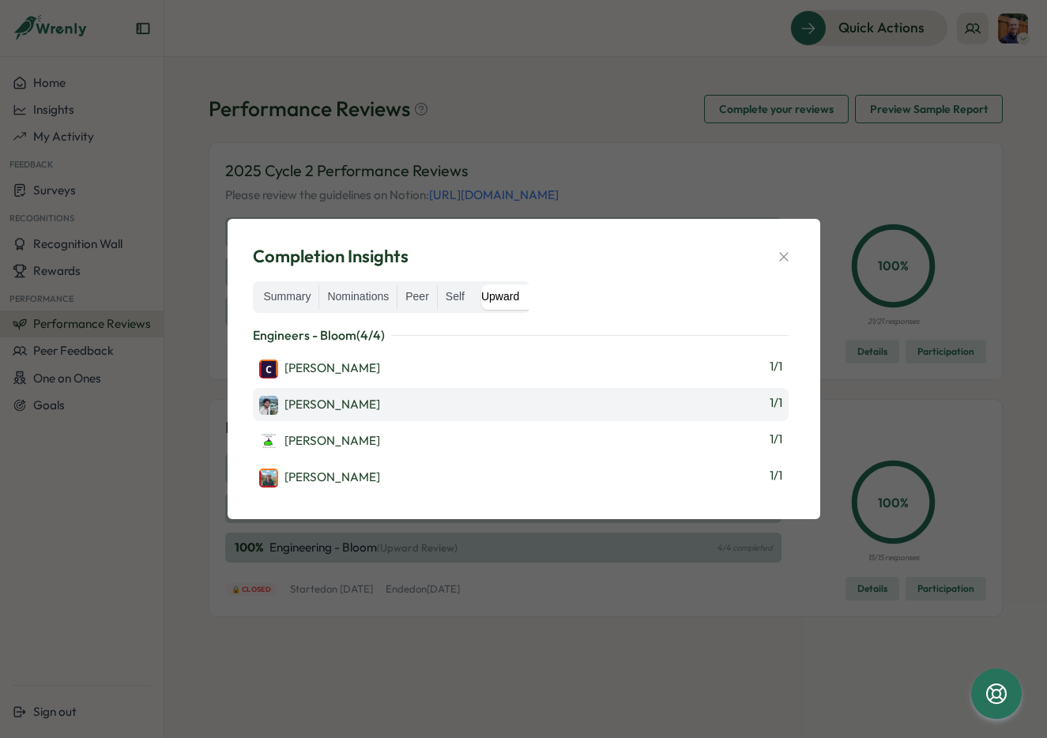
click at [324, 407] on div "[PERSON_NAME]" at bounding box center [319, 405] width 121 height 19
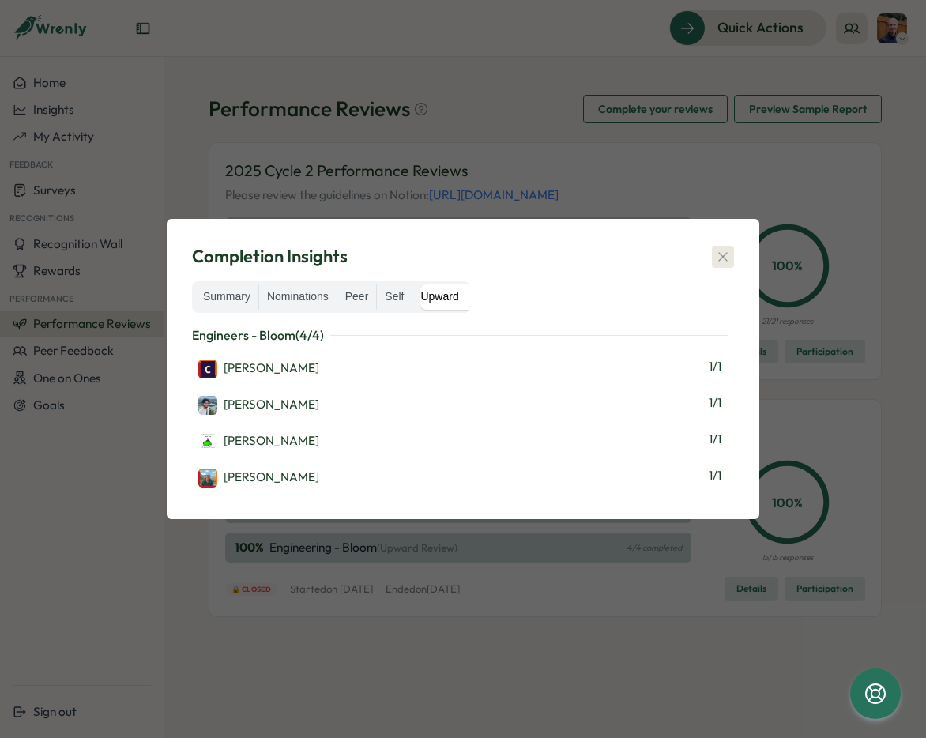
click at [721, 263] on icon "button" at bounding box center [723, 257] width 16 height 16
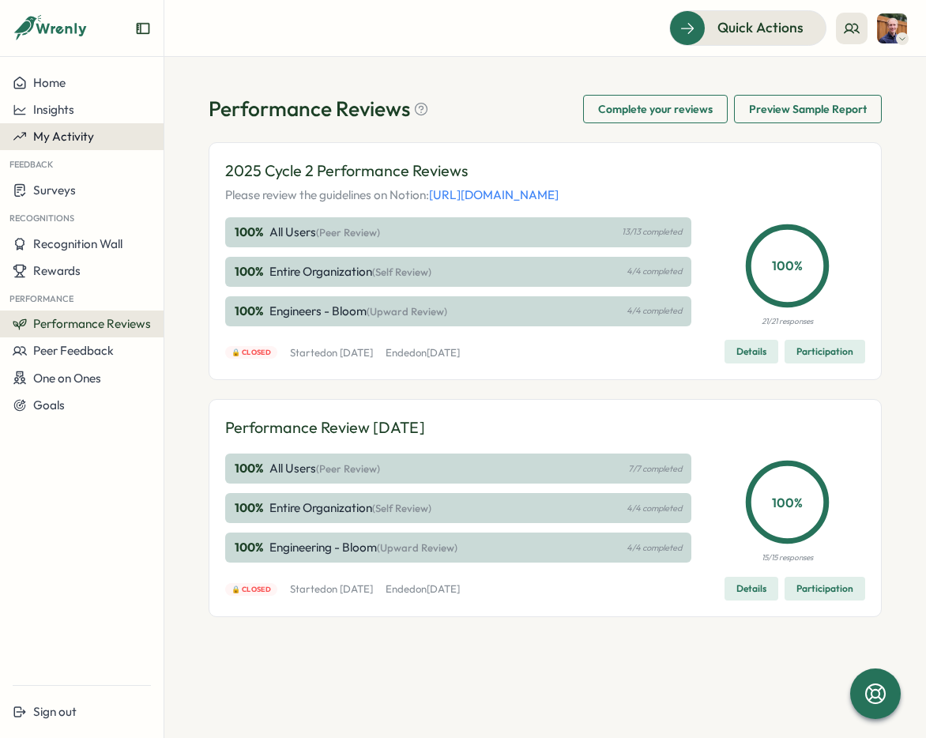
click at [85, 139] on span "My Activity" at bounding box center [63, 136] width 61 height 15
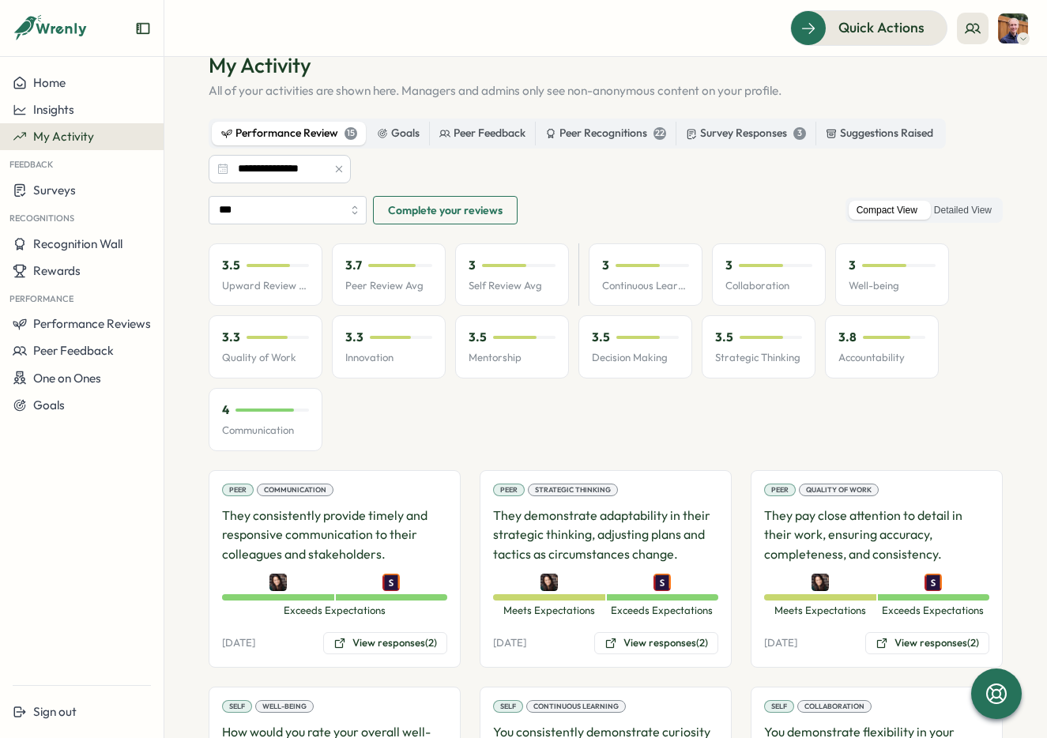
scroll to position [29, 0]
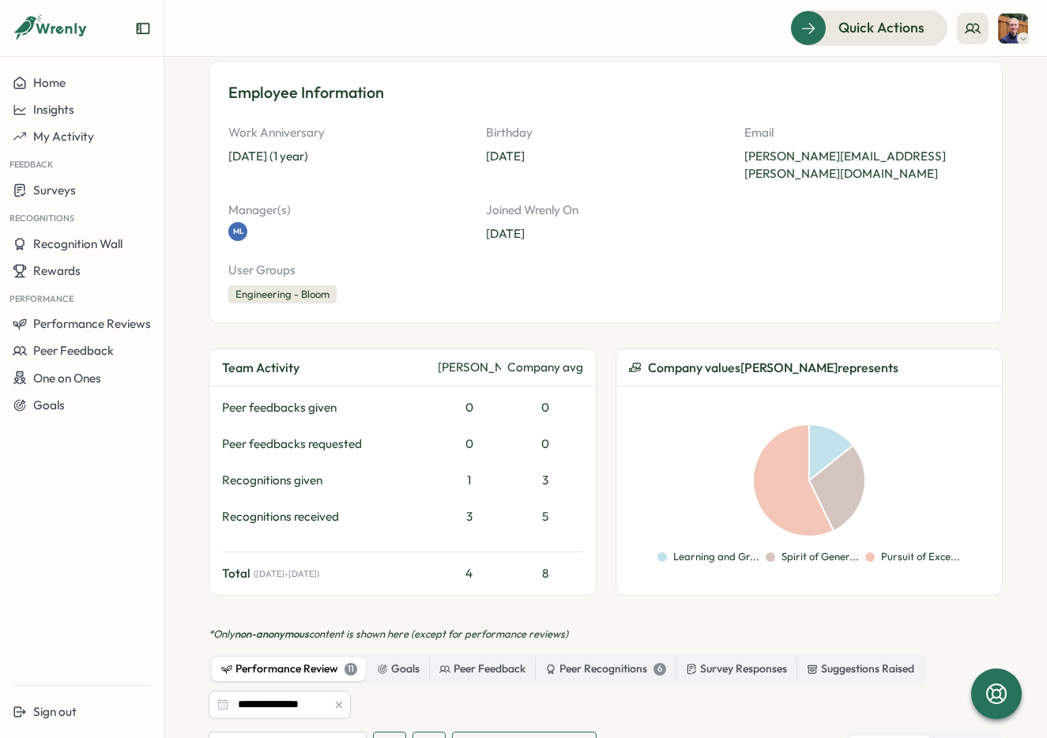
scroll to position [198, 0]
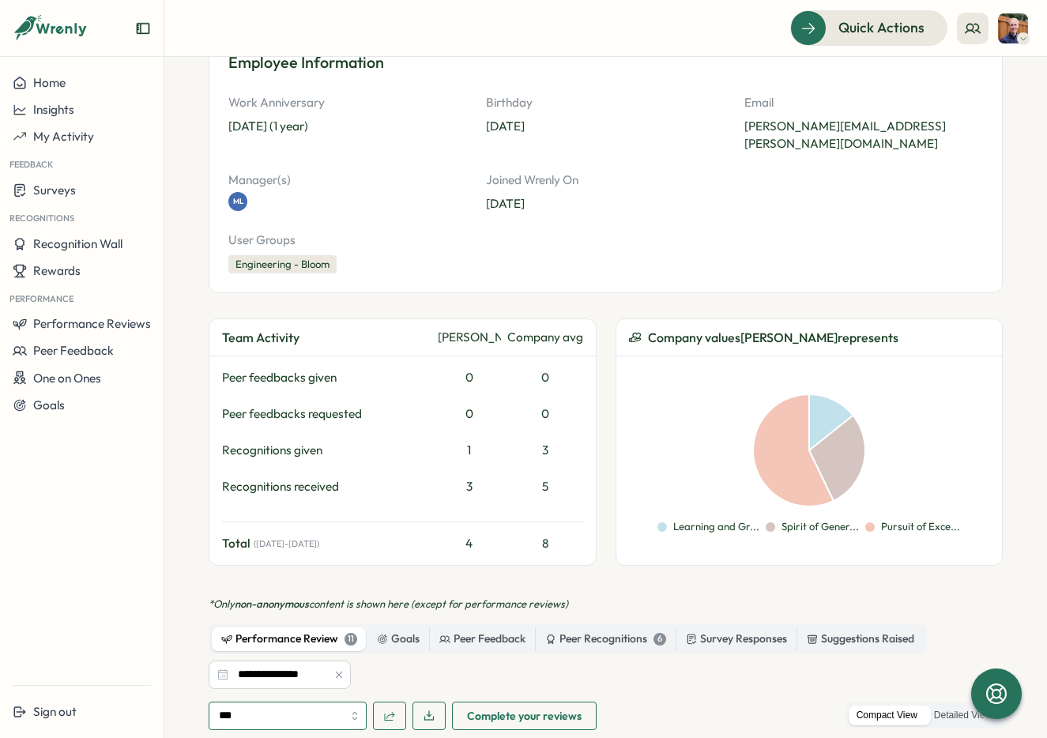
click at [357, 702] on input "***" at bounding box center [288, 716] width 158 height 28
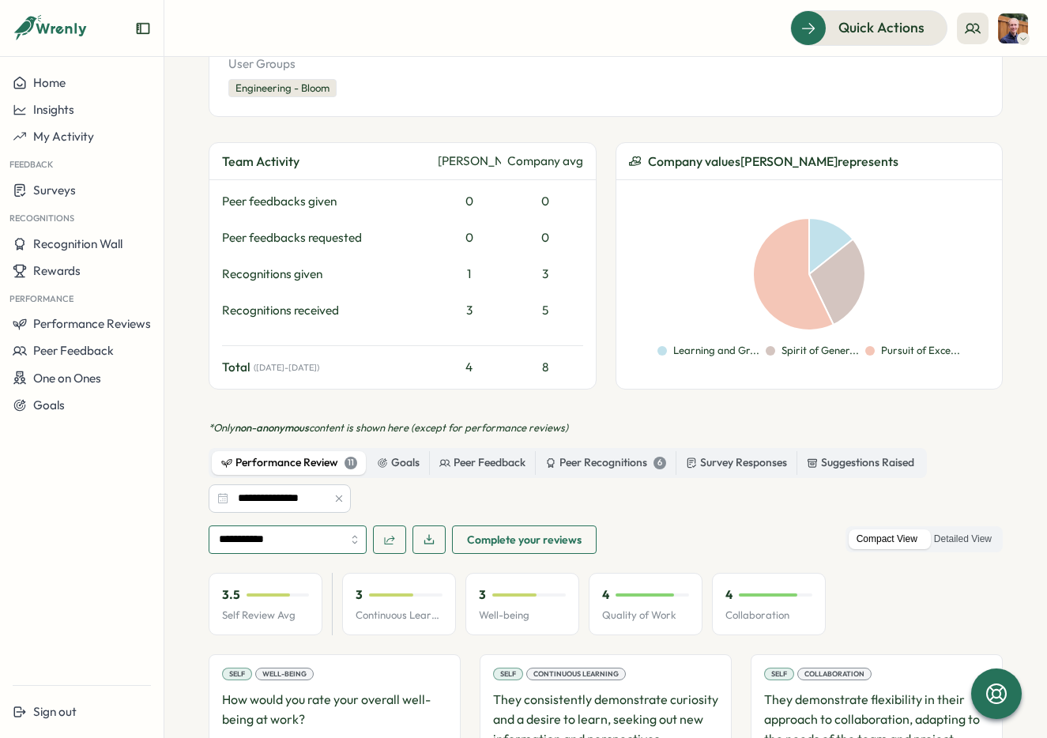
scroll to position [466, 0]
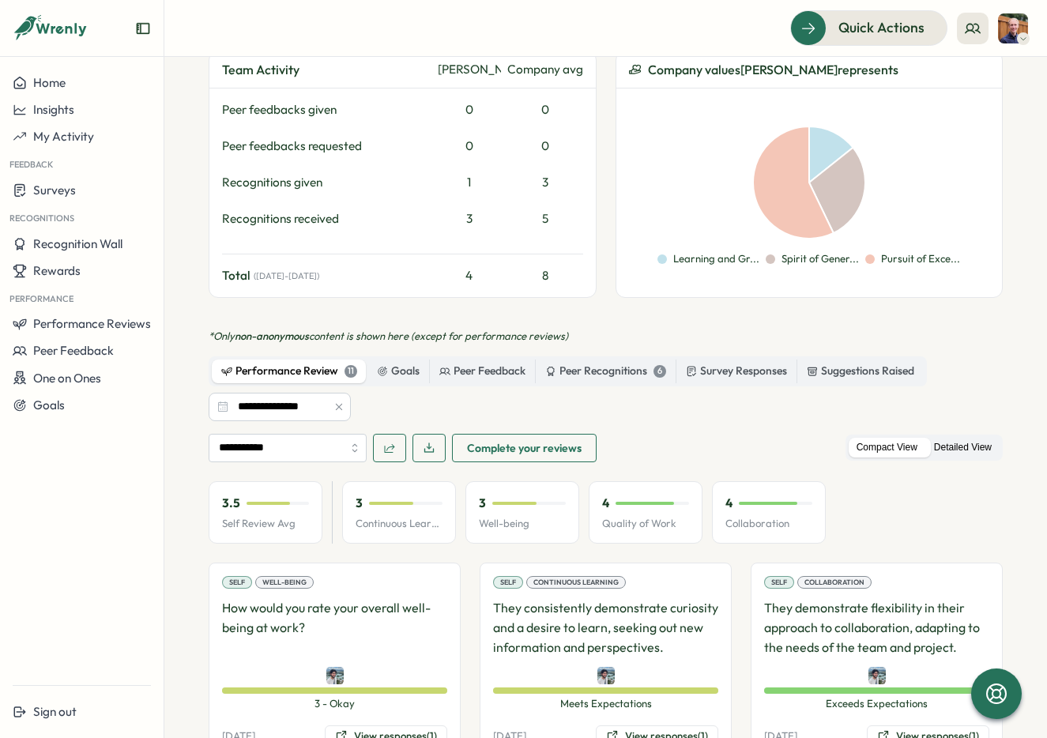
click at [965, 438] on label "Detailed View" at bounding box center [962, 448] width 73 height 20
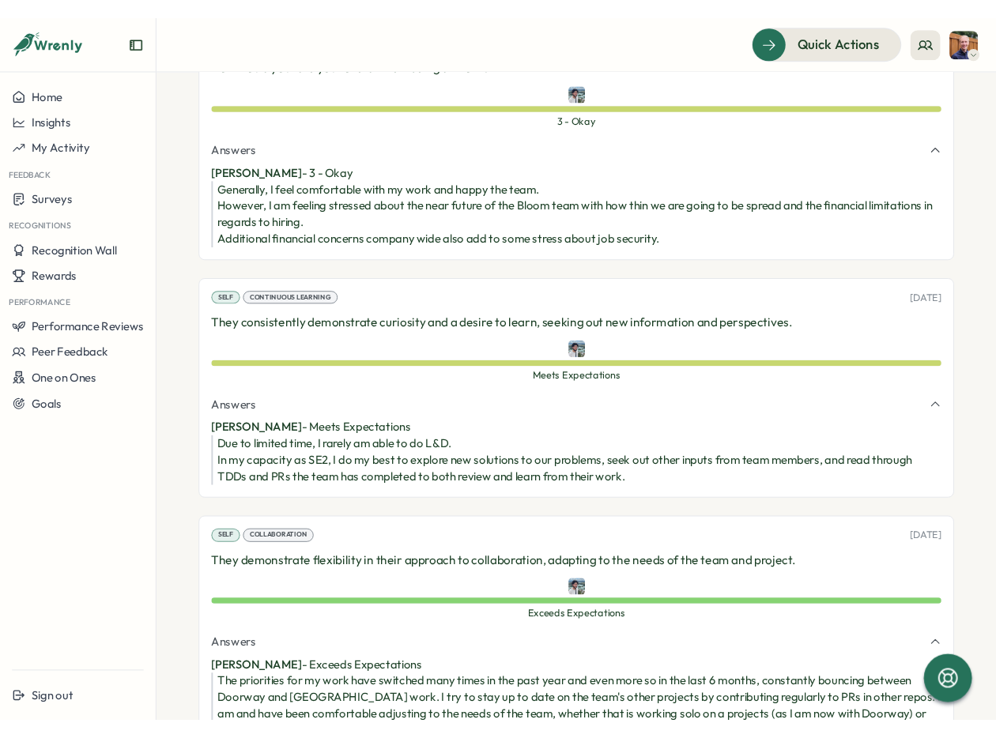
scroll to position [1013, 0]
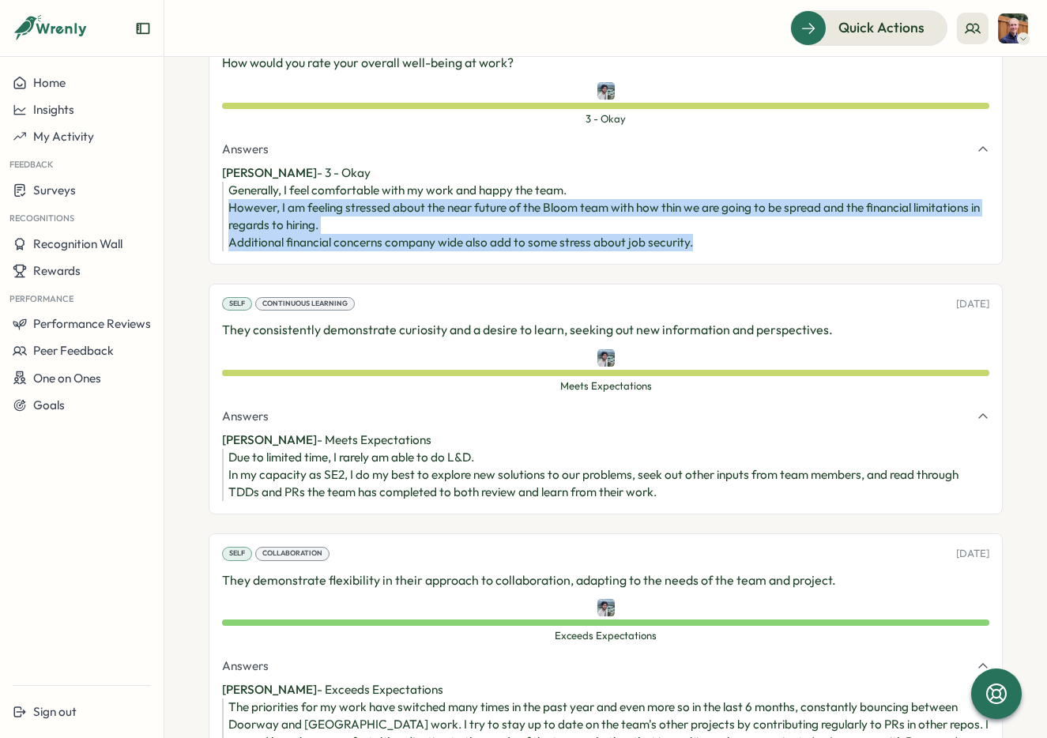
drag, startPoint x: 227, startPoint y: 192, endPoint x: 704, endPoint y: 217, distance: 477.9
click at [704, 217] on div "Generally, I feel comfortable with my work and happy the team. However, I am fe…" at bounding box center [605, 217] width 767 height 70
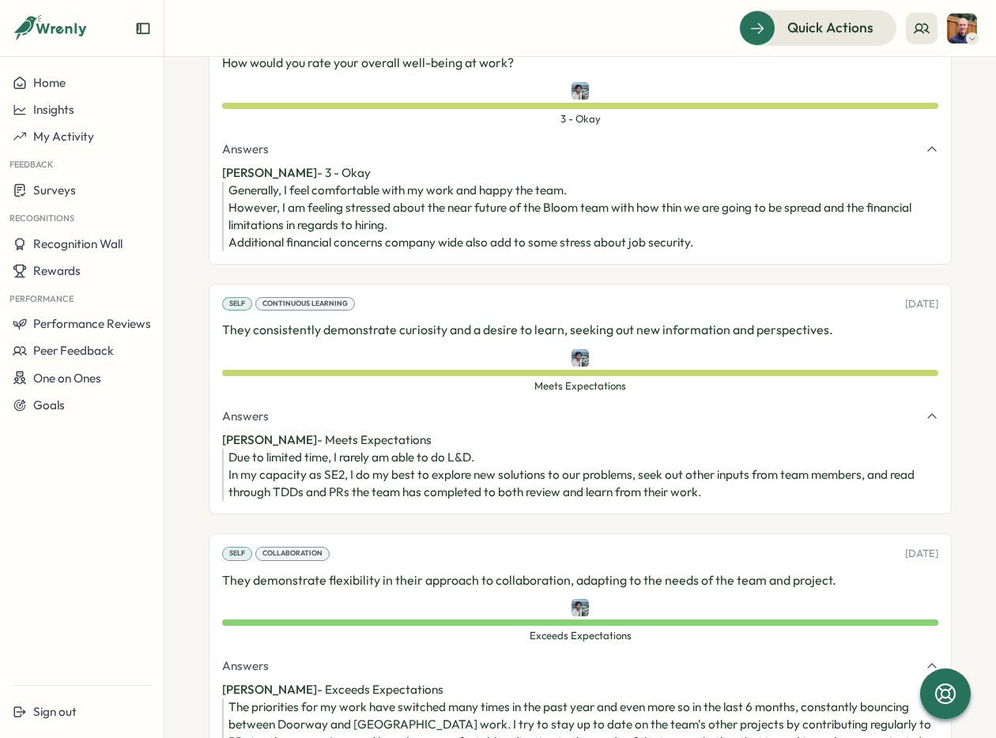
click at [444, 297] on div "Self Continuous Learning [DATE]" at bounding box center [580, 304] width 716 height 14
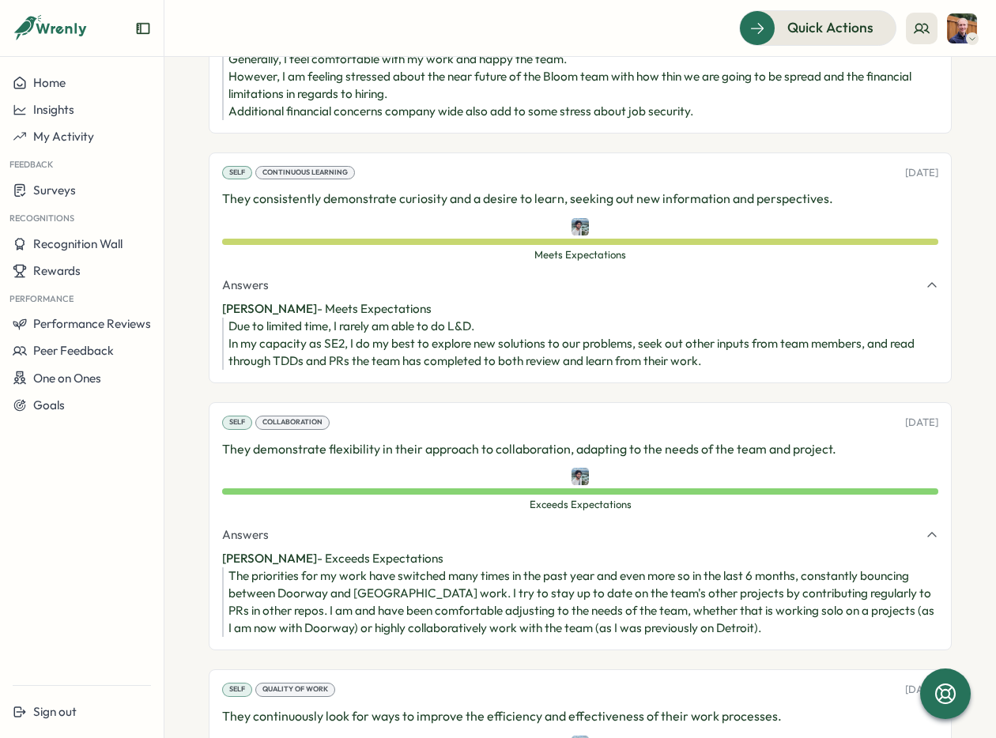
scroll to position [1147, 0]
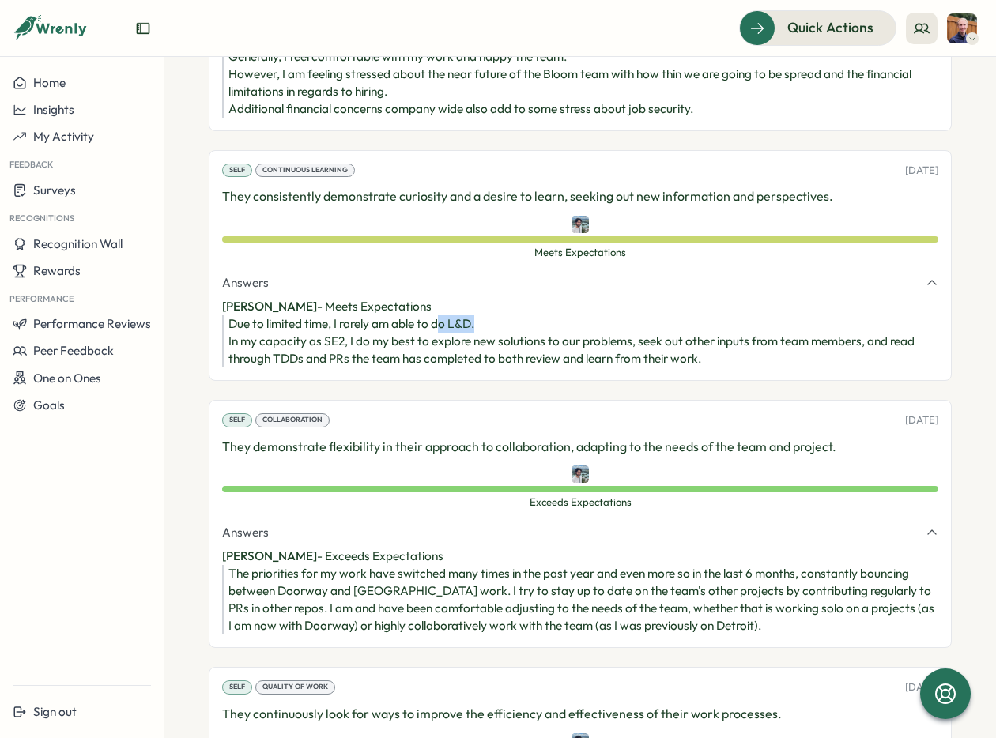
drag, startPoint x: 445, startPoint y: 312, endPoint x: 484, endPoint y: 311, distance: 39.5
click at [484, 315] on div "Due to limited time, I rarely am able to do L&D. In my capacity as SE2, I do my…" at bounding box center [583, 341] width 710 height 52
drag, startPoint x: 265, startPoint y: 343, endPoint x: 321, endPoint y: 346, distance: 56.2
click at [321, 346] on div "Due to limited time, I rarely am able to do L&D. In my capacity as SE2, I do my…" at bounding box center [583, 341] width 710 height 52
click at [323, 371] on div "Self Well-being 07 Jul, 2025 How would you rate your overall well-being at work…" at bounding box center [580, 399] width 743 height 1034
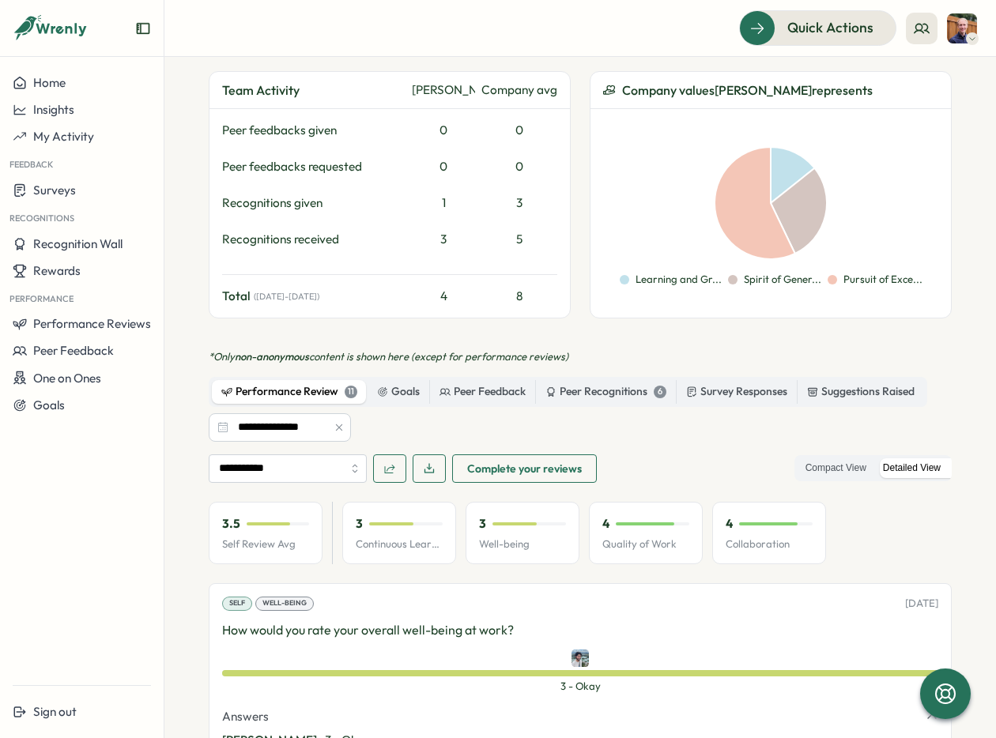
scroll to position [446, 0]
click at [347, 454] on input "**********" at bounding box center [288, 468] width 158 height 28
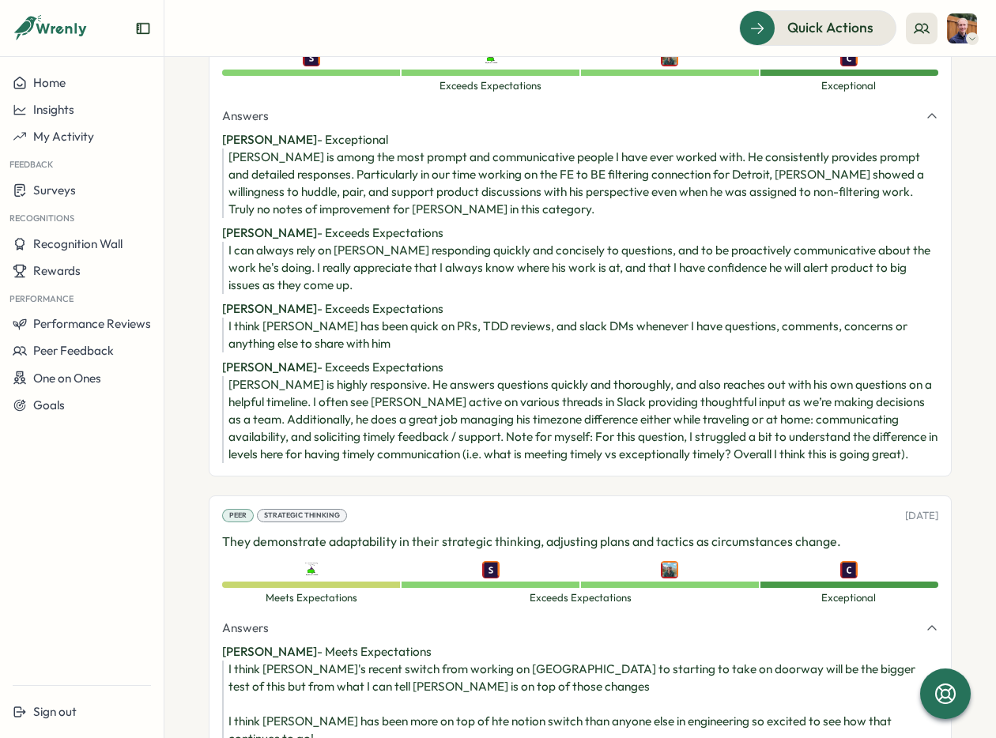
scroll to position [1043, 0]
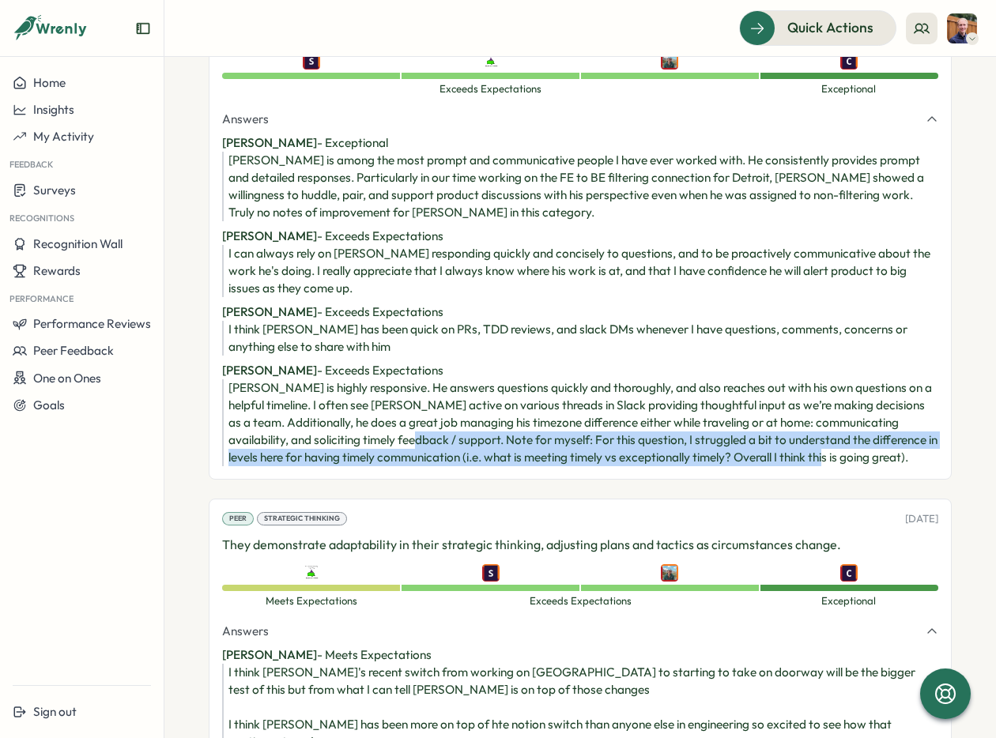
drag, startPoint x: 454, startPoint y: 420, endPoint x: 549, endPoint y: 448, distance: 99.5
click at [549, 450] on div "Peer Communication 07 Jul, 2025 They consistently provide timely and responsive…" at bounding box center [580, 232] width 743 height 493
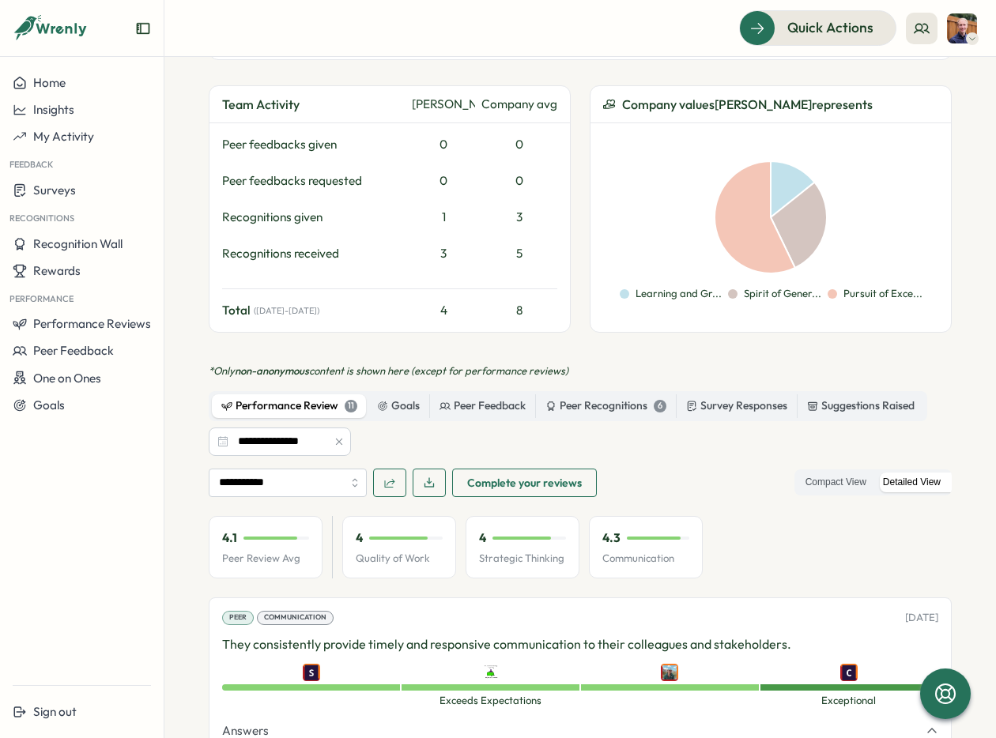
scroll to position [528, 0]
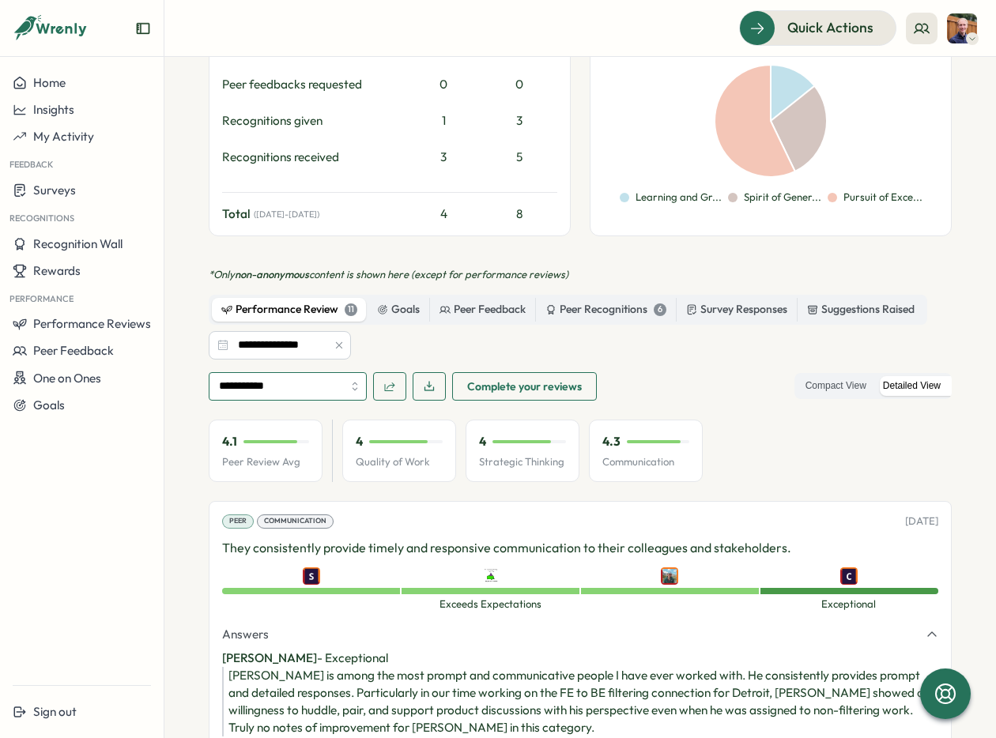
click at [327, 372] on input "**********" at bounding box center [288, 386] width 158 height 28
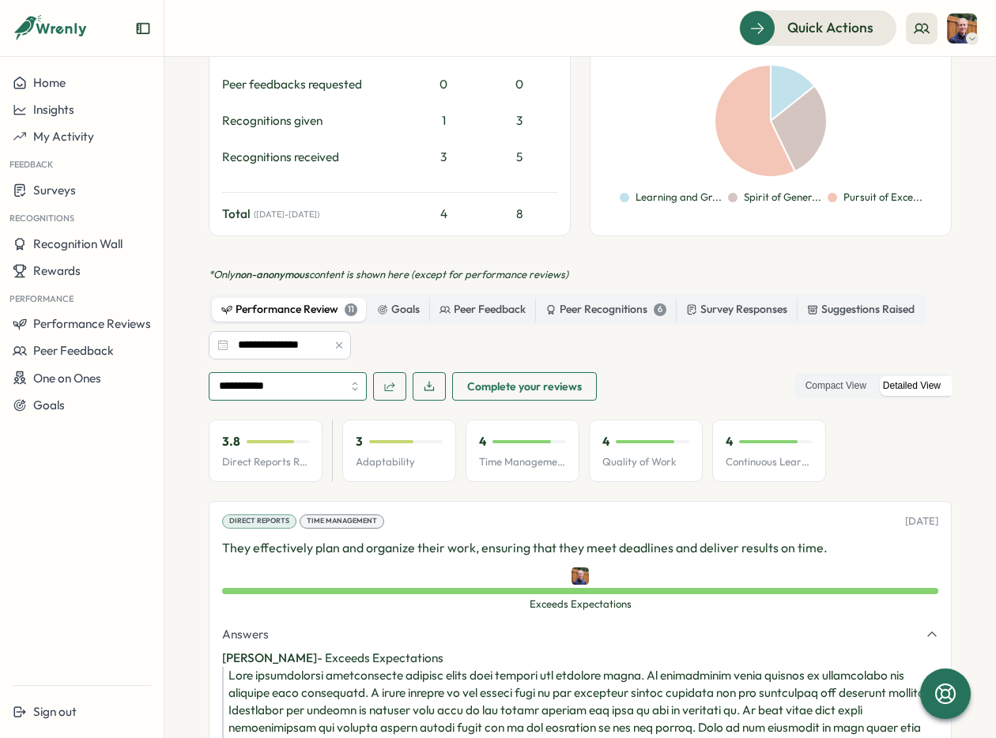
type input "**********"
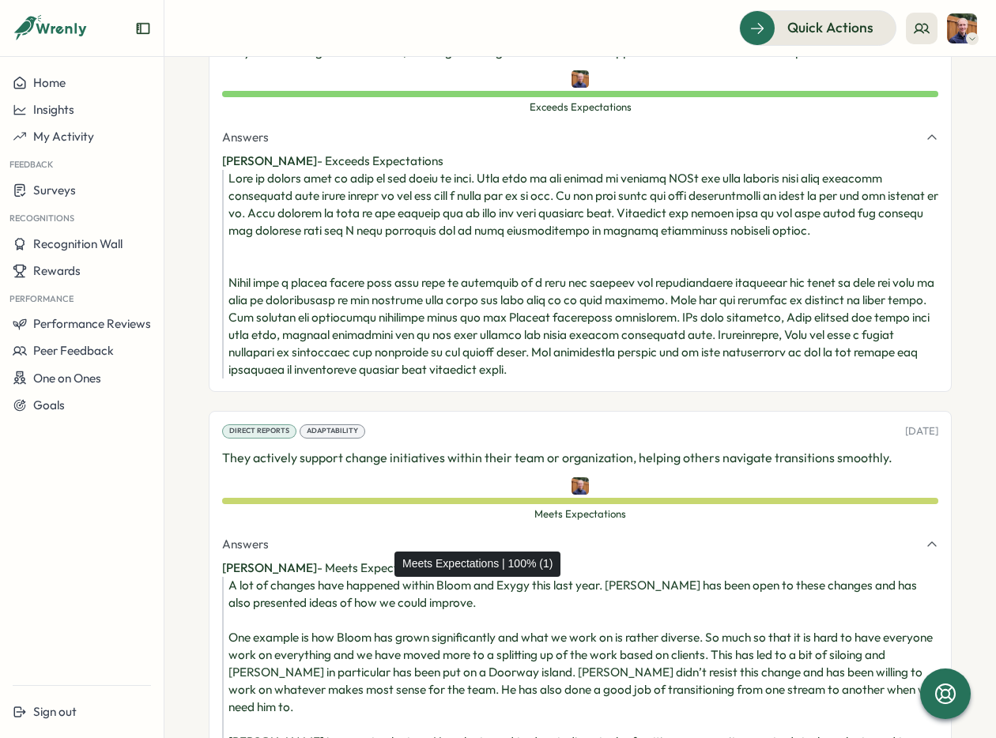
scroll to position [1849, 0]
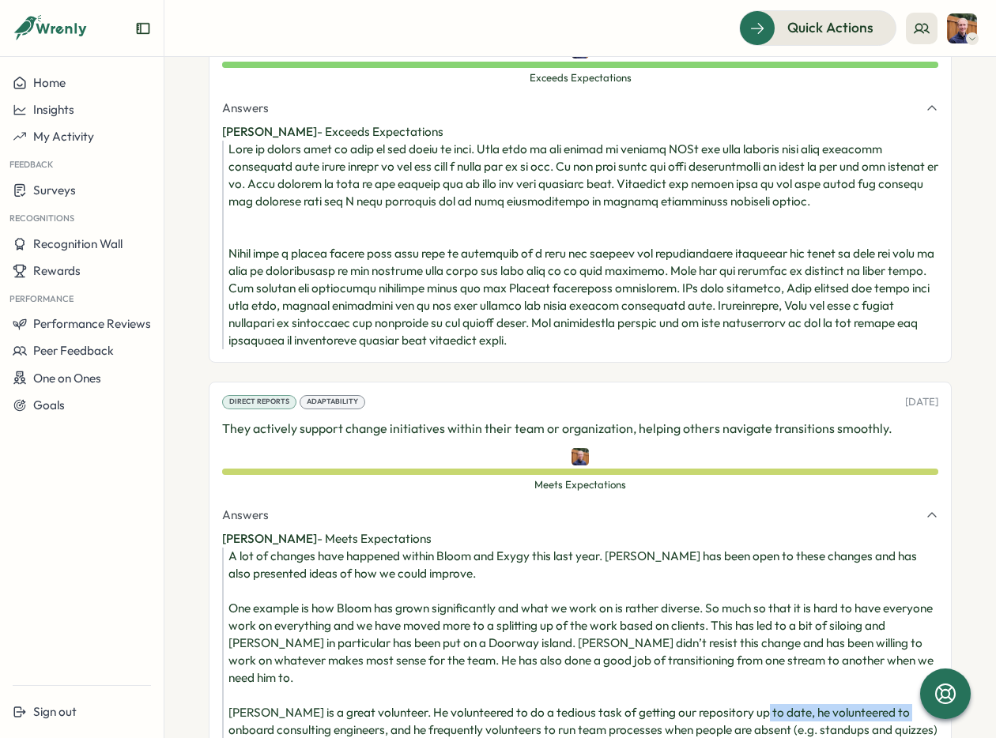
drag, startPoint x: 226, startPoint y: 682, endPoint x: 377, endPoint y: 673, distance: 151.2
click at [377, 673] on div "A lot of changes have happened within Bloom and Exygy this last year. Eric has …" at bounding box center [580, 643] width 716 height 191
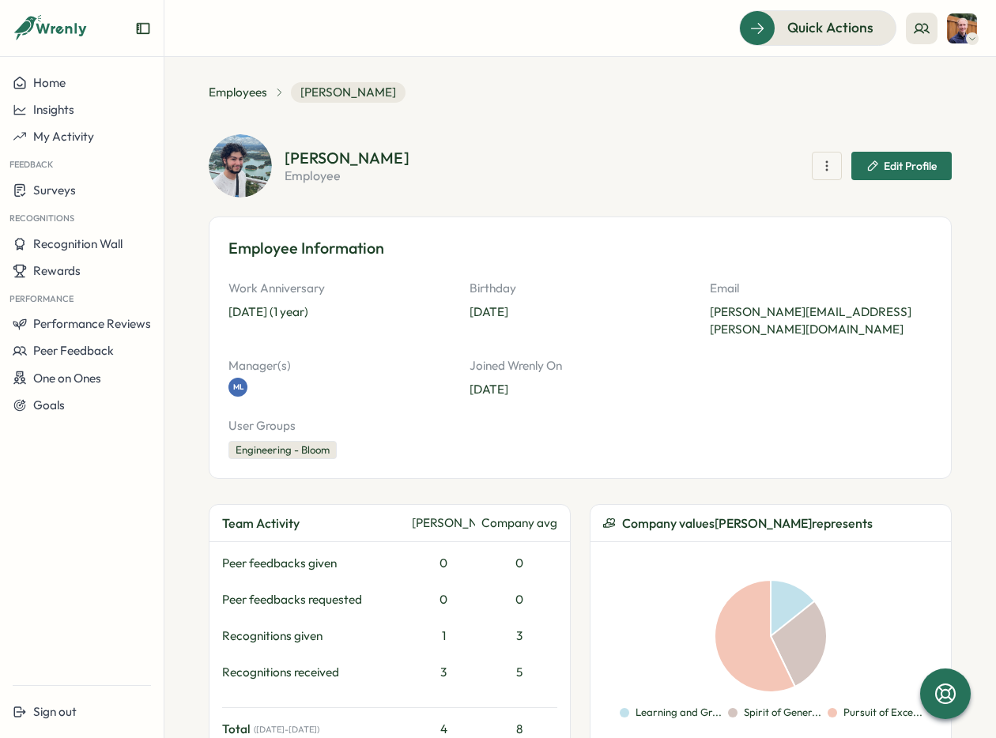
scroll to position [10, 0]
